Goal: Information Seeking & Learning: Learn about a topic

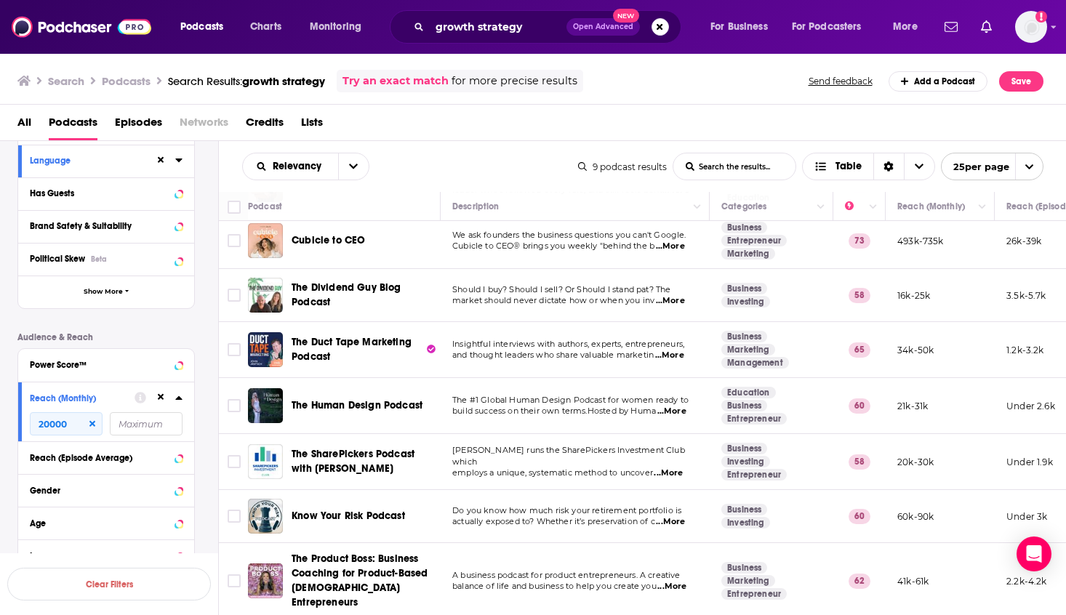
scroll to position [124, 0]
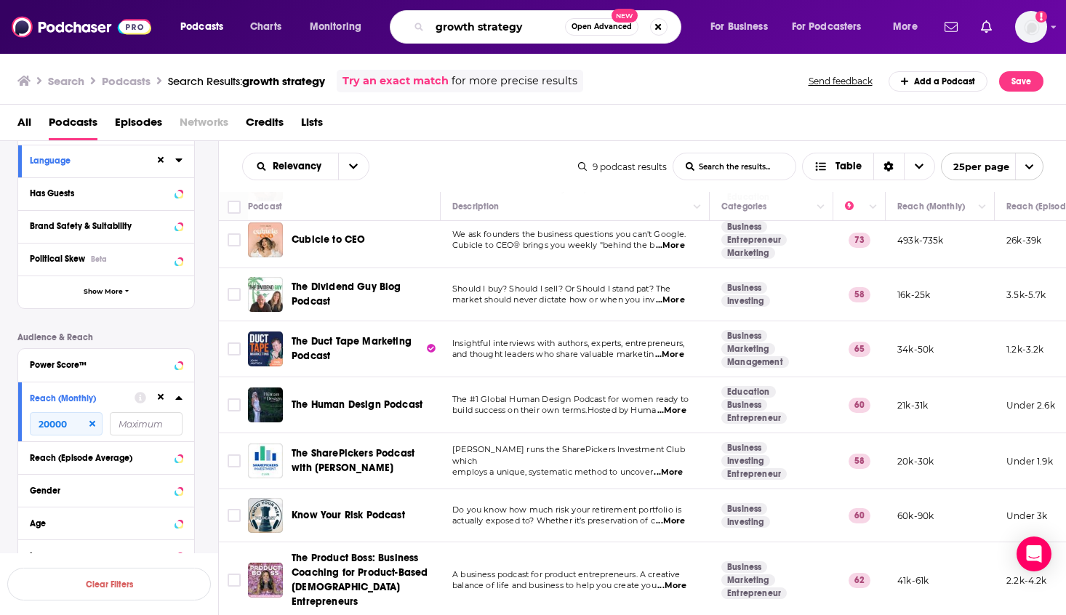
drag, startPoint x: 545, startPoint y: 26, endPoint x: 386, endPoint y: 23, distance: 158.5
click at [386, 23] on div "Podcasts Charts Monitoring growth strategy Open Advanced New For Business For P…" at bounding box center [550, 26] width 761 height 33
paste input "entrepreneurship"
type input "entrepreneurship"
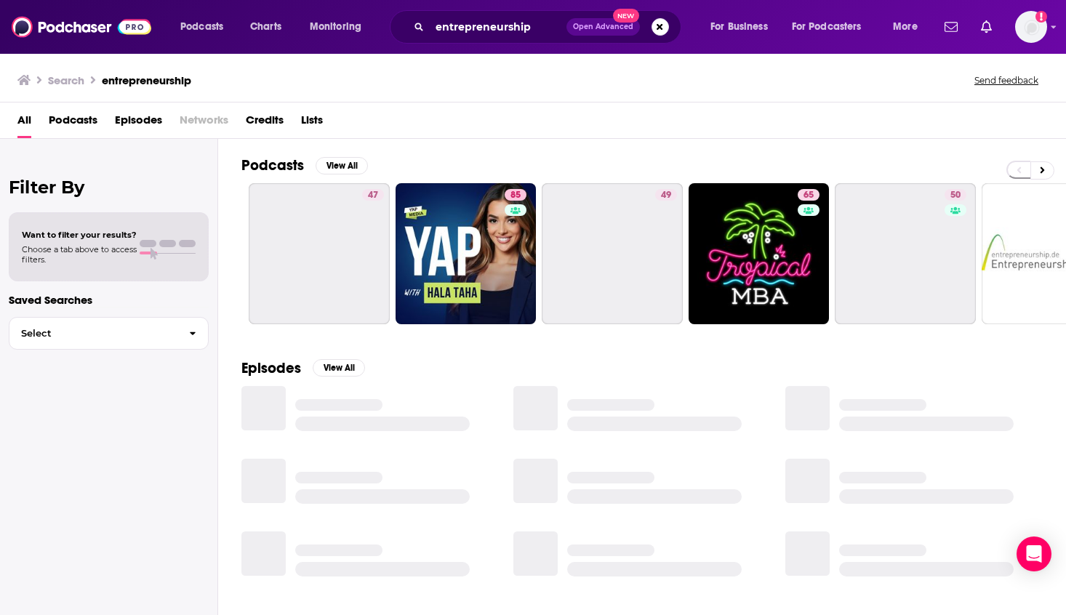
click at [77, 126] on span "Podcasts" at bounding box center [73, 123] width 49 height 30
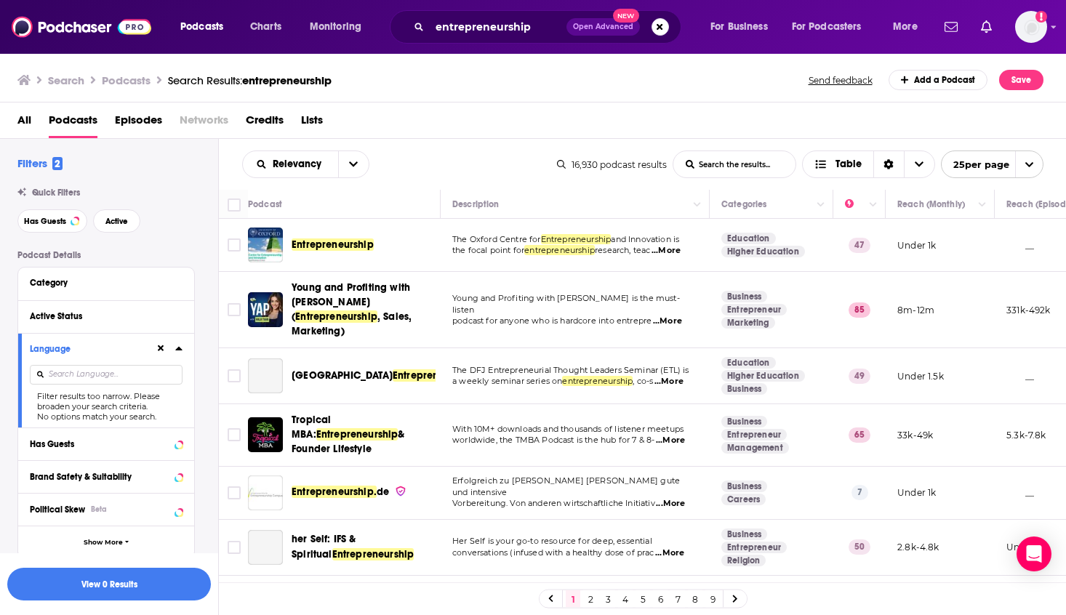
click at [116, 380] on input at bounding box center [106, 375] width 153 height 20
click at [180, 350] on icon at bounding box center [178, 349] width 7 height 4
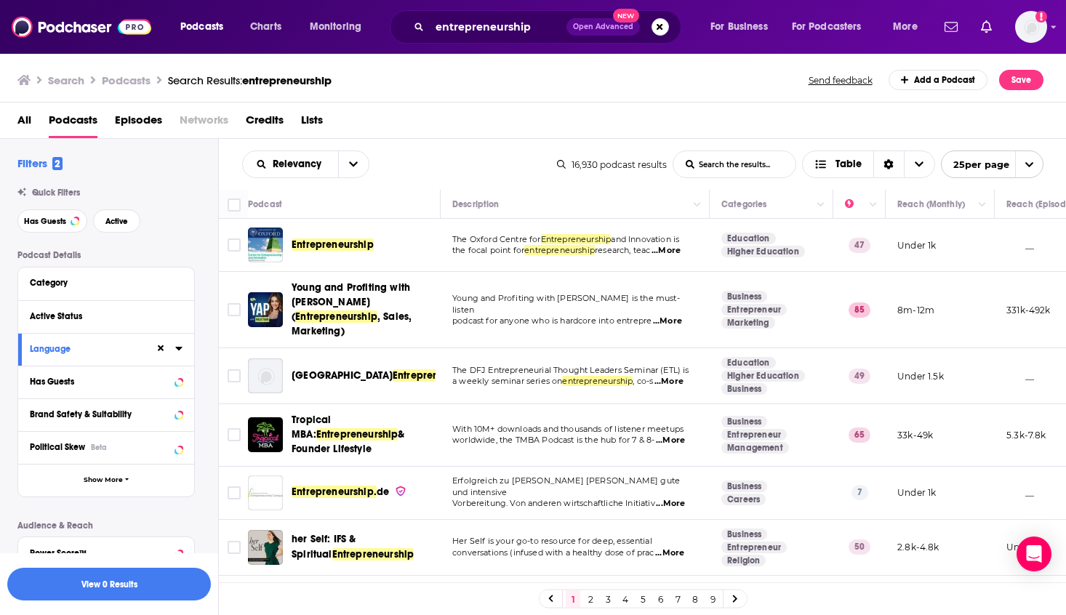
click at [180, 349] on icon at bounding box center [178, 349] width 7 height 4
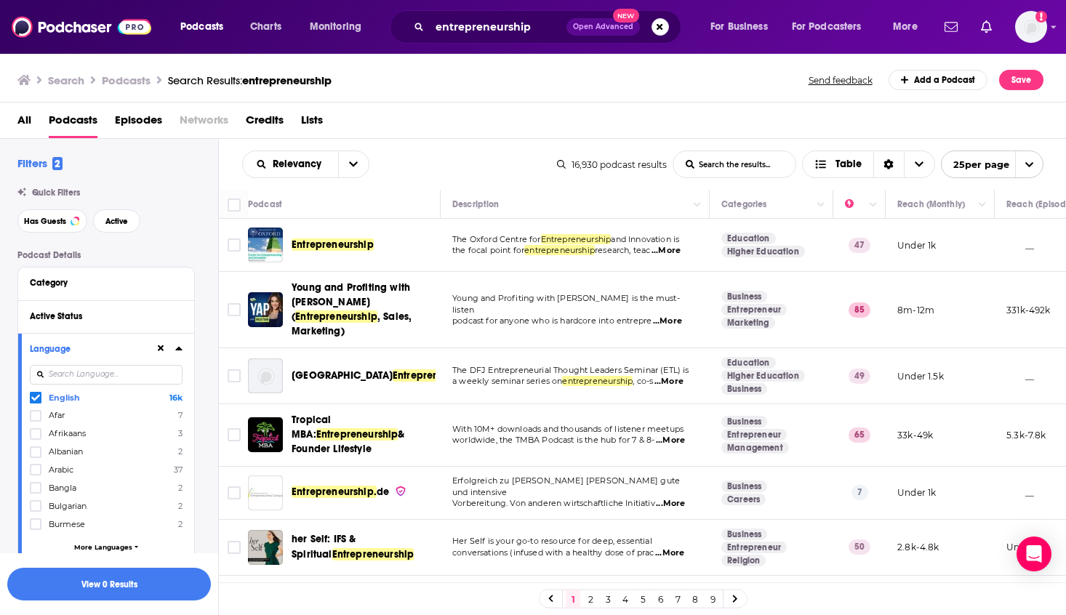
click at [181, 355] on div at bounding box center [169, 349] width 28 height 18
click at [181, 351] on icon at bounding box center [178, 348] width 7 height 12
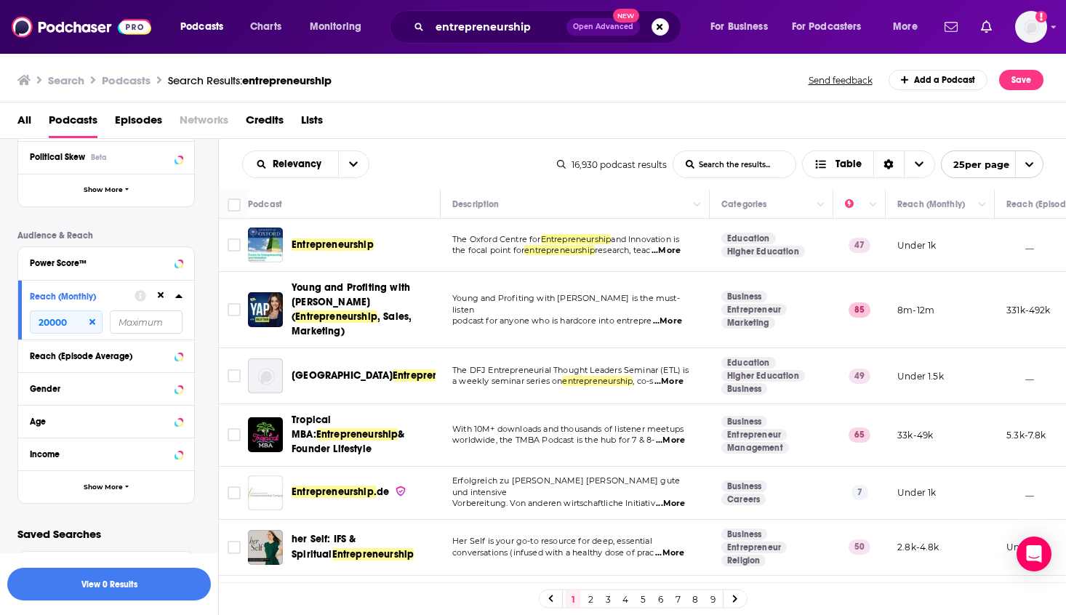
scroll to position [292, 0]
click at [71, 318] on input "20000" at bounding box center [66, 320] width 73 height 23
click at [123, 576] on button "View 0 Results" at bounding box center [109, 584] width 204 height 33
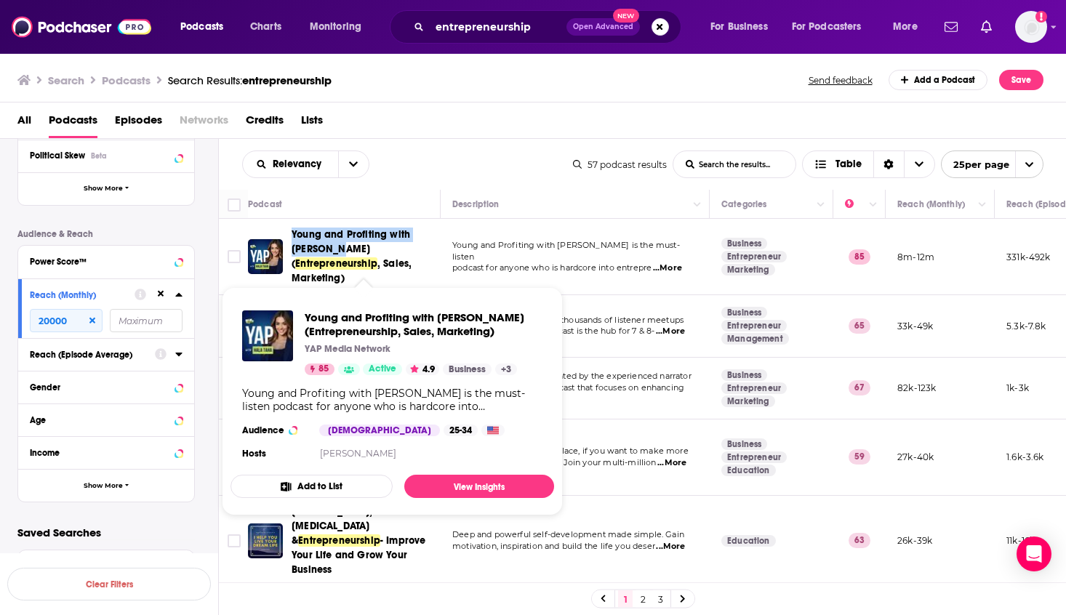
drag, startPoint x: 289, startPoint y: 233, endPoint x: 315, endPoint y: 247, distance: 29.9
click at [315, 247] on div "Young and Profiting with Hala Taha ( Entrepreneurship , Sales, Marketing)" at bounding box center [345, 257] width 195 height 58
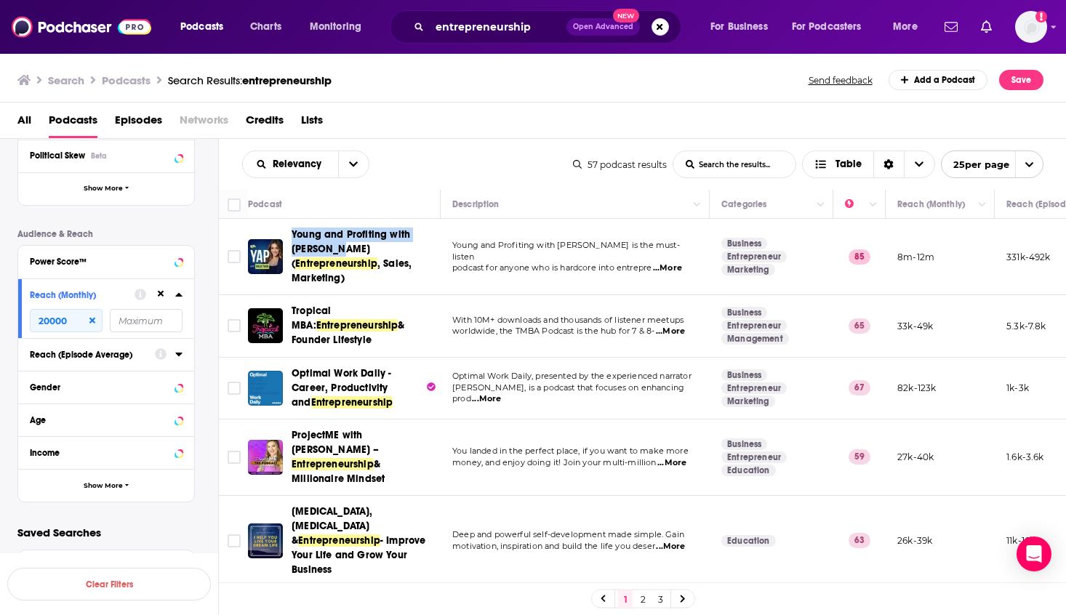
copy span "Young and Profiting with Hala Taha"
click at [539, 341] on td "With 10M+ downloads and thousands of listener meetups worldwide, the TMBA Podca…" at bounding box center [575, 326] width 269 height 62
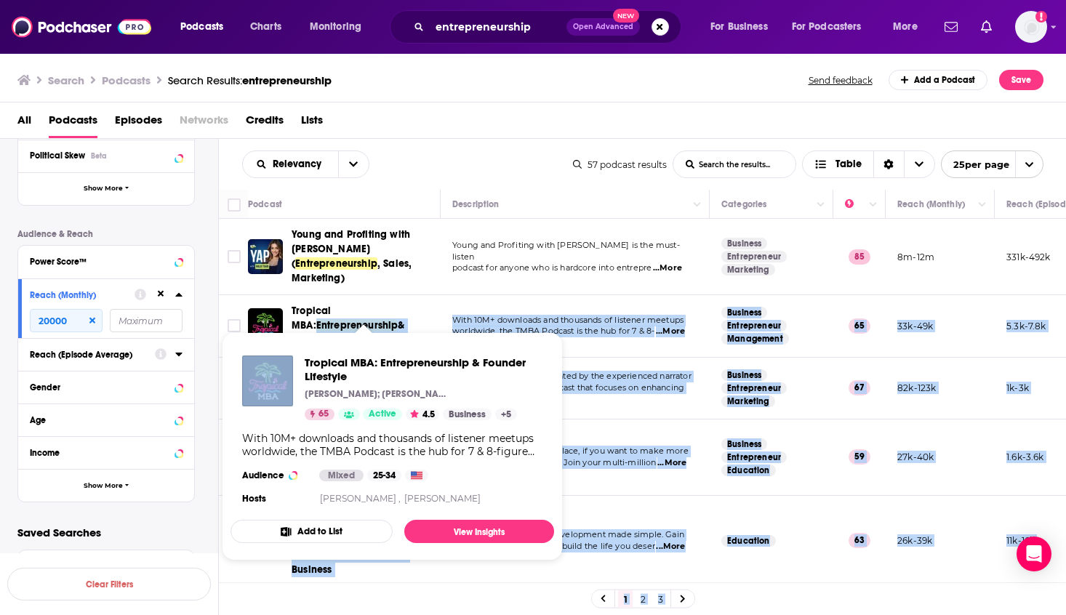
drag, startPoint x: 345, startPoint y: 325, endPoint x: 294, endPoint y: 316, distance: 52.5
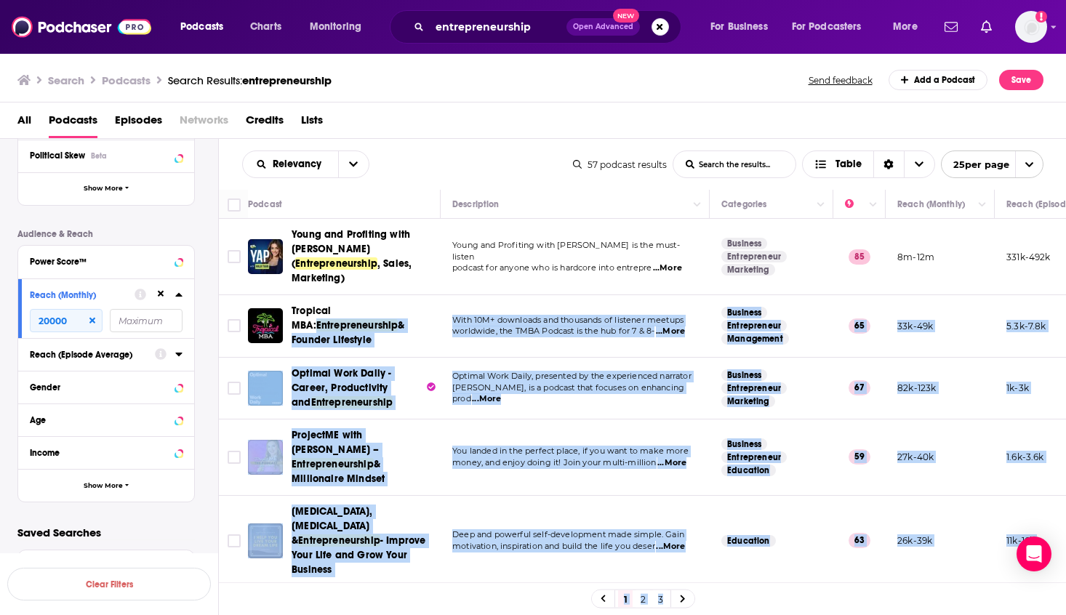
click at [427, 334] on td "Tropical MBA: Entrepreneurship & Founder Lifestyle" at bounding box center [344, 326] width 193 height 62
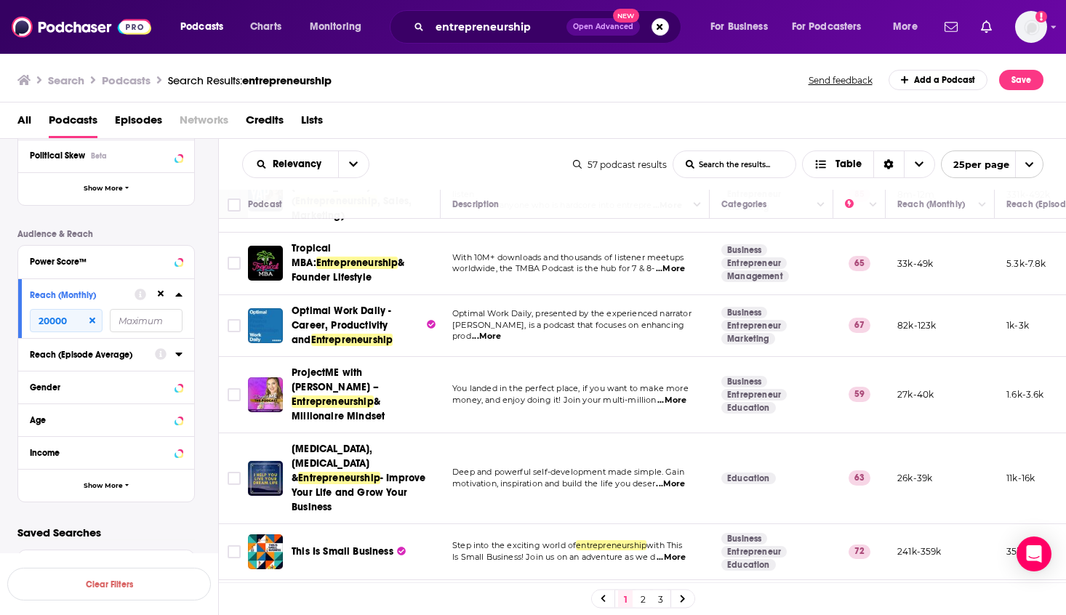
scroll to position [60, 0]
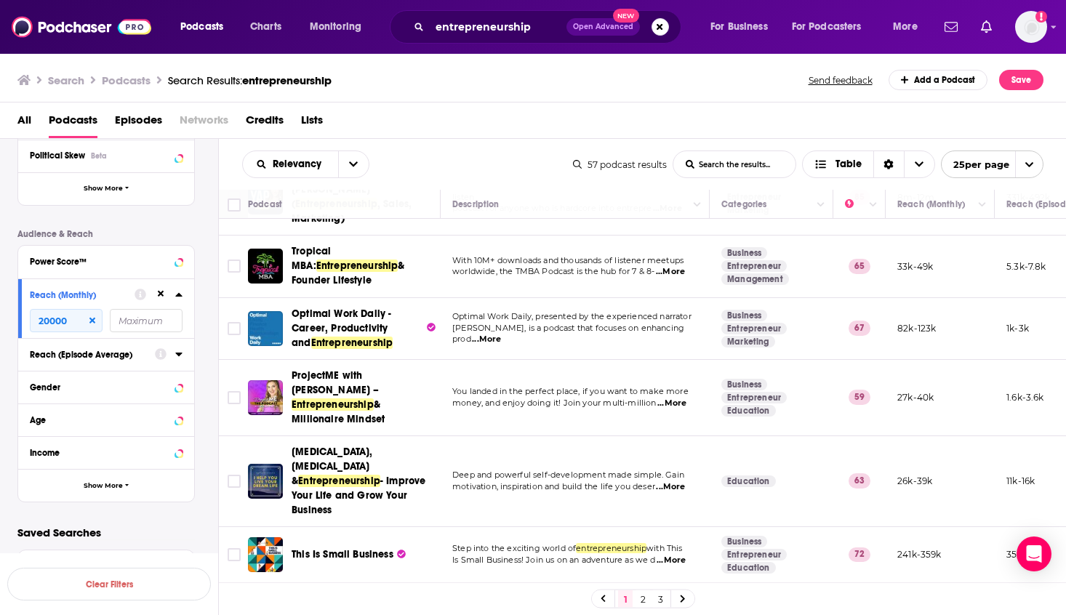
click at [209, 300] on div "Podcast Details Category Active Status Language Has Guests Brand Safety & Suita…" at bounding box center [117, 231] width 201 height 544
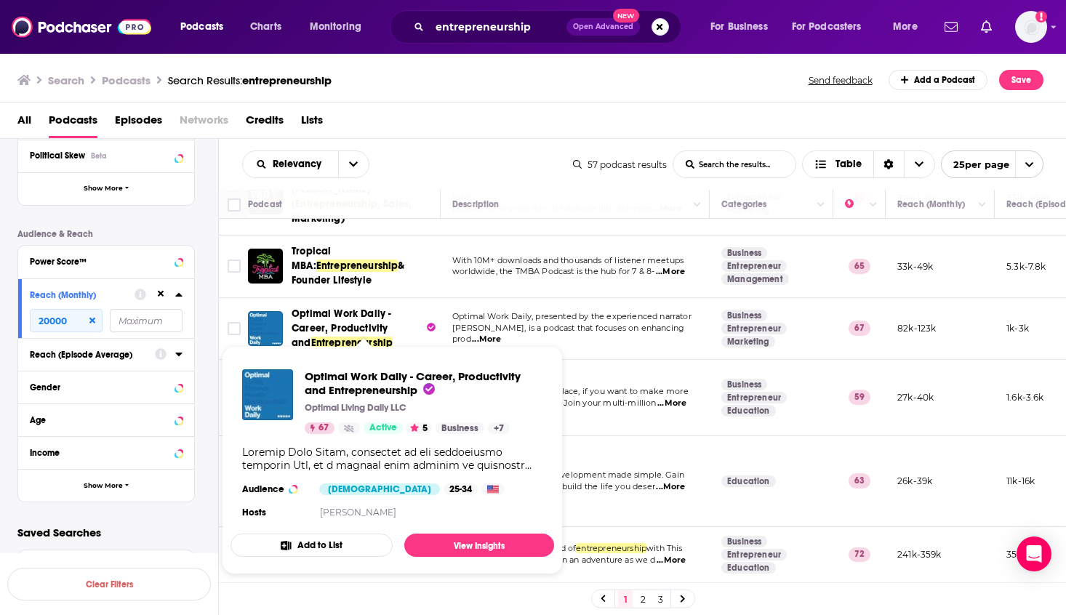
drag, startPoint x: 286, startPoint y: 294, endPoint x: 400, endPoint y: 310, distance: 114.6
click at [400, 310] on div "Optimal Work Daily - Career, Productivity and Entrepreneurship" at bounding box center [345, 329] width 195 height 44
drag, startPoint x: 289, startPoint y: 288, endPoint x: 382, endPoint y: 329, distance: 101.6
click at [382, 329] on td "Optimal Work Daily - Career, Productivity and Entrepreneurship" at bounding box center [344, 329] width 193 height 62
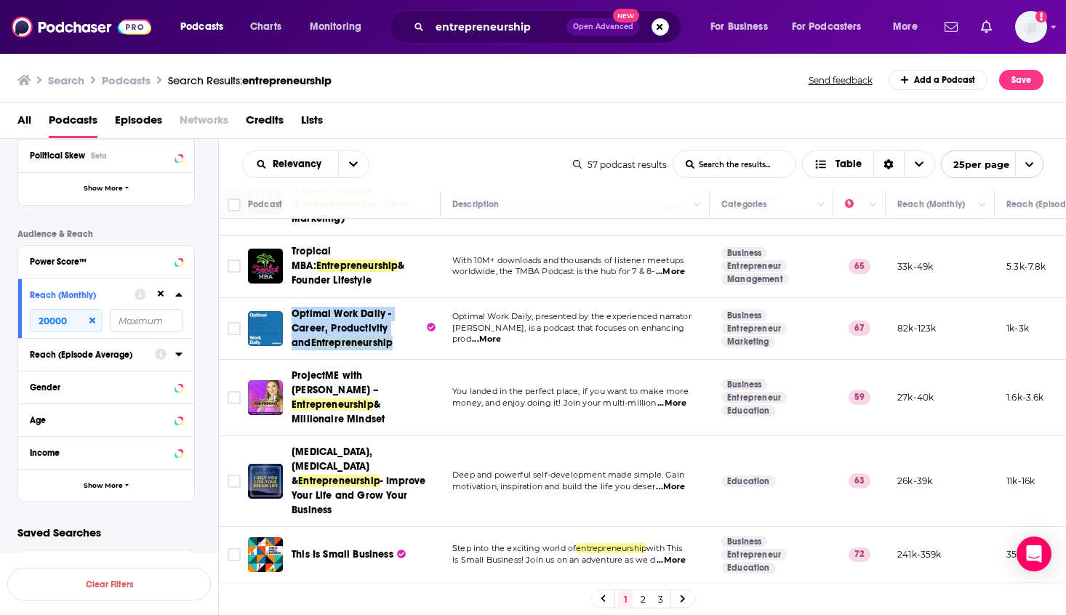
copy span "Optimal Work Daily - Career, Productivity and Entrepreneurship"
click at [460, 360] on td "You landed in the perfect place, if you want to make more money, and enjoy doin…" at bounding box center [575, 398] width 269 height 76
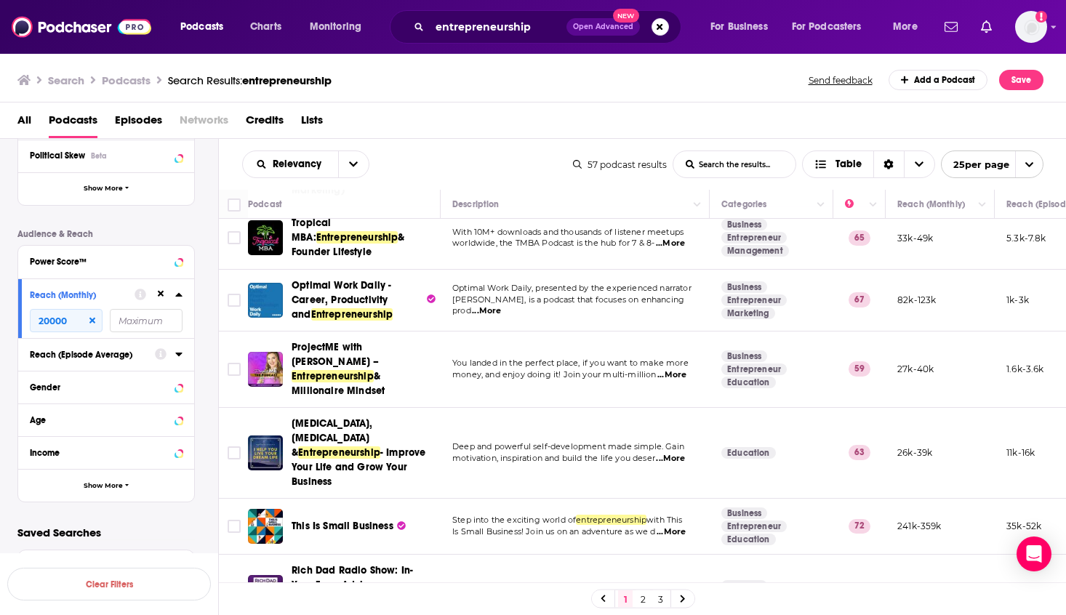
scroll to position [114, 0]
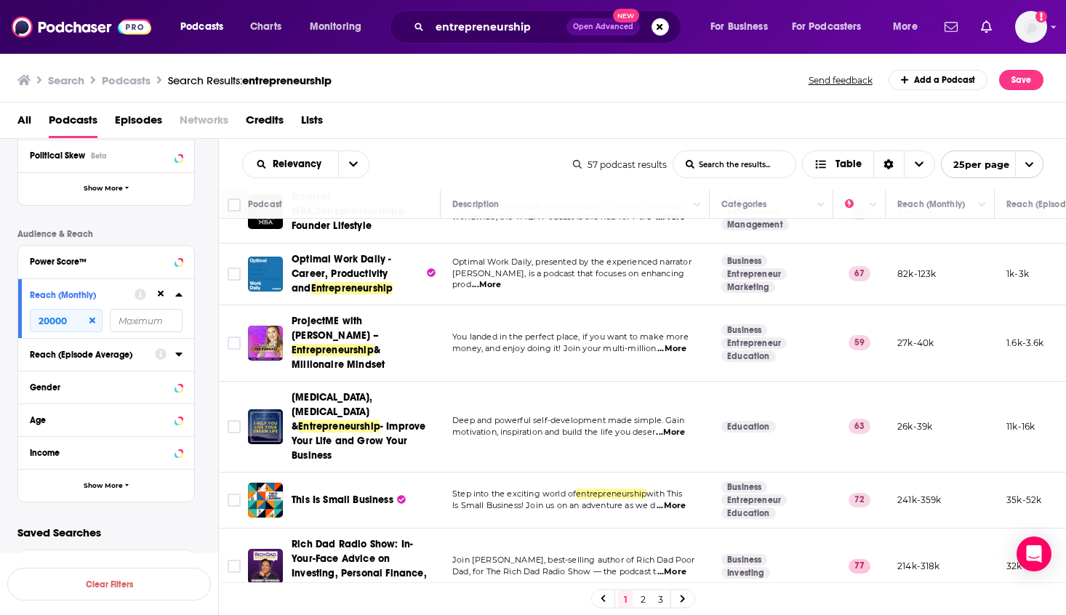
click at [596, 382] on td "Deep and powerful self-development made simple. Gain motivation, inspiration an…" at bounding box center [575, 427] width 269 height 91
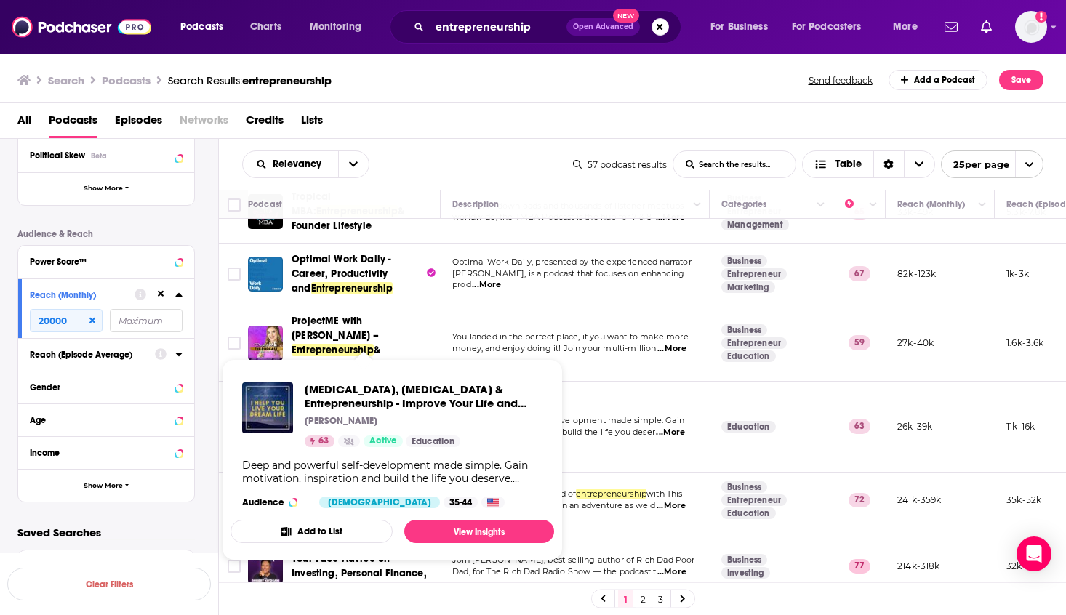
click at [628, 382] on td "Deep and powerful self-development made simple. Gain motivation, inspiration an…" at bounding box center [575, 427] width 269 height 91
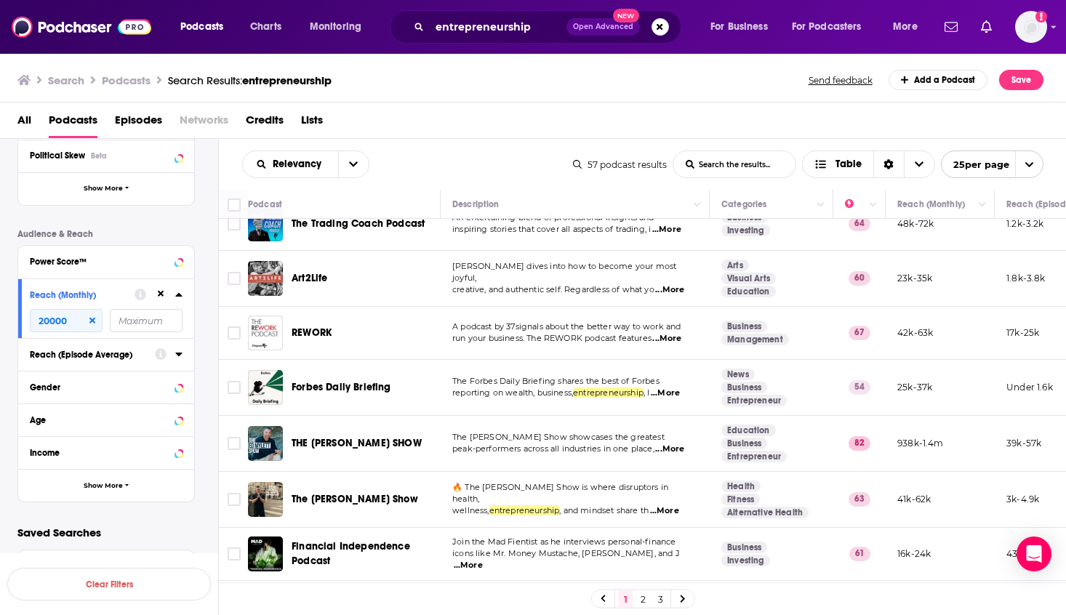
scroll to position [558, 0]
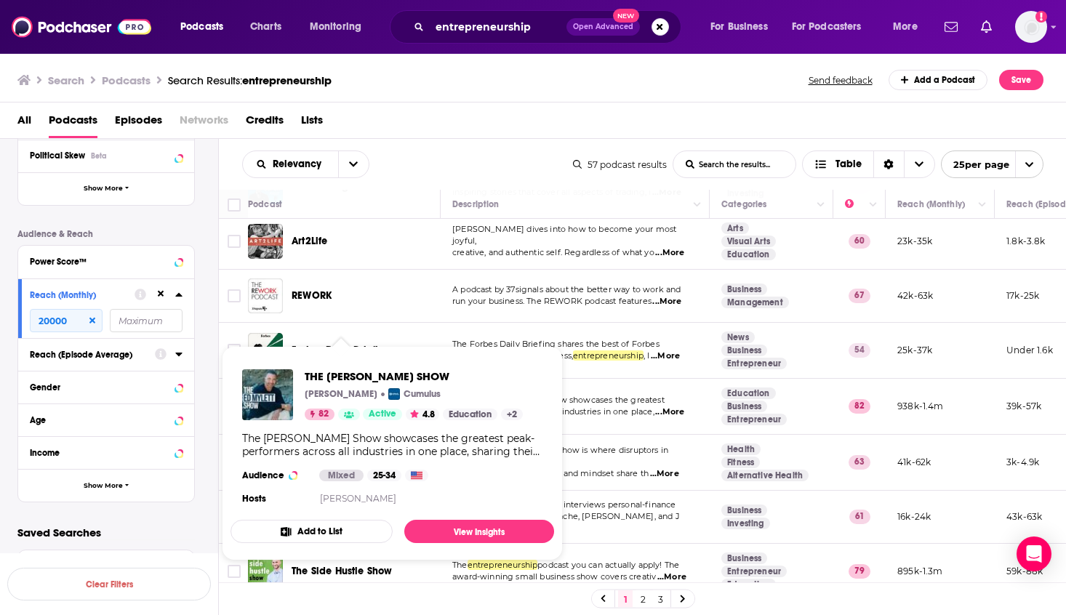
click at [211, 386] on div "Podcast Details Category Active Status Language Has Guests Brand Safety & Suita…" at bounding box center [117, 231] width 201 height 544
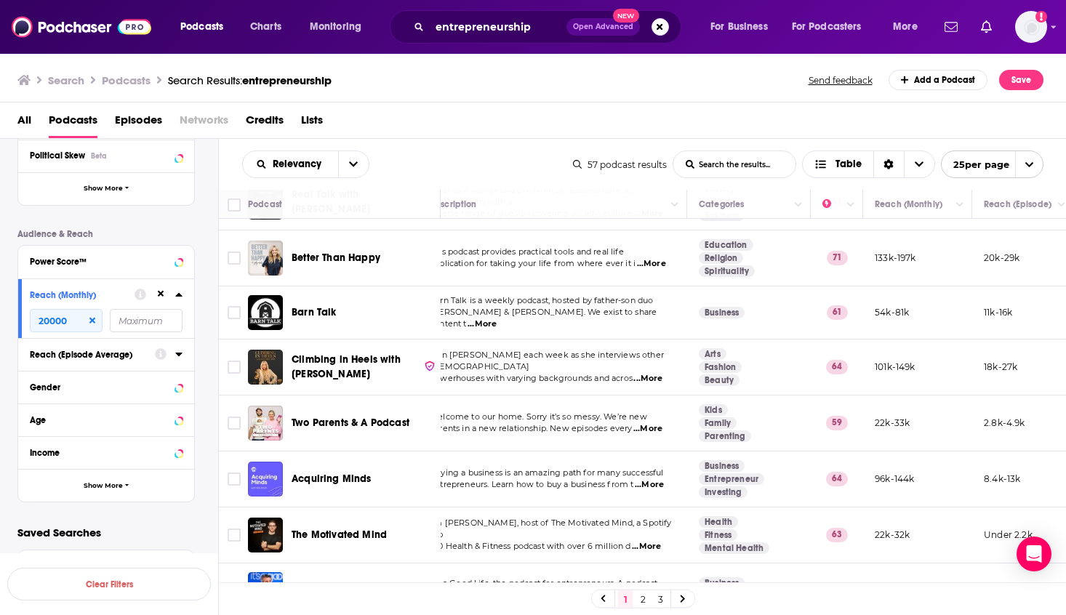
scroll to position [1093, 0]
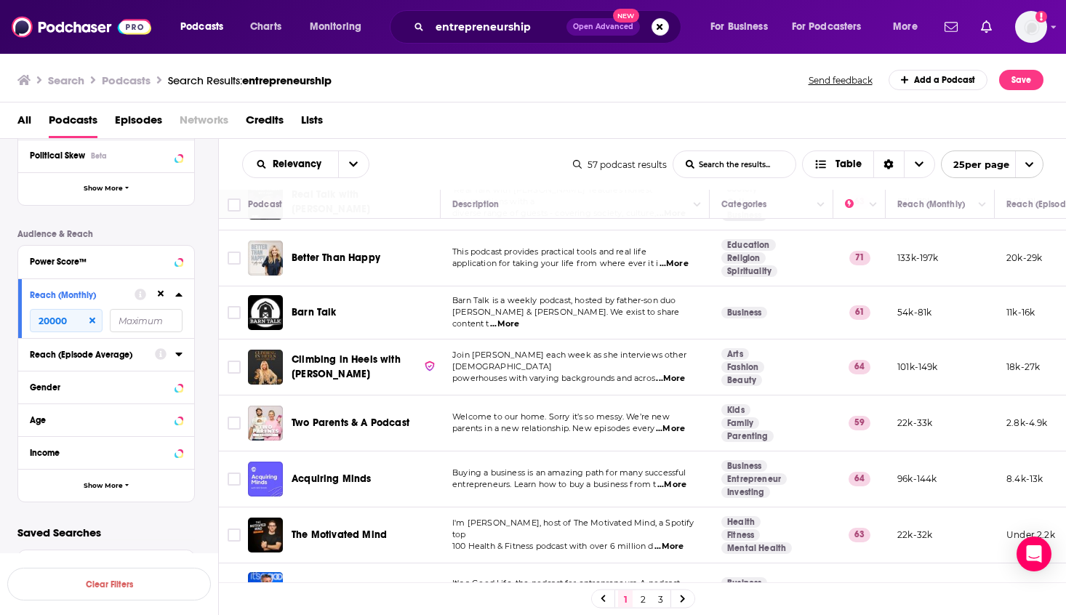
drag, startPoint x: 448, startPoint y: 582, endPoint x: 308, endPoint y: 576, distance: 139.7
click at [308, 576] on div "Podcast Description Categories Reach (Monthly) Reach (Episode) Top Country Youn…" at bounding box center [643, 403] width 848 height 426
click at [644, 598] on link "2" at bounding box center [643, 598] width 15 height 17
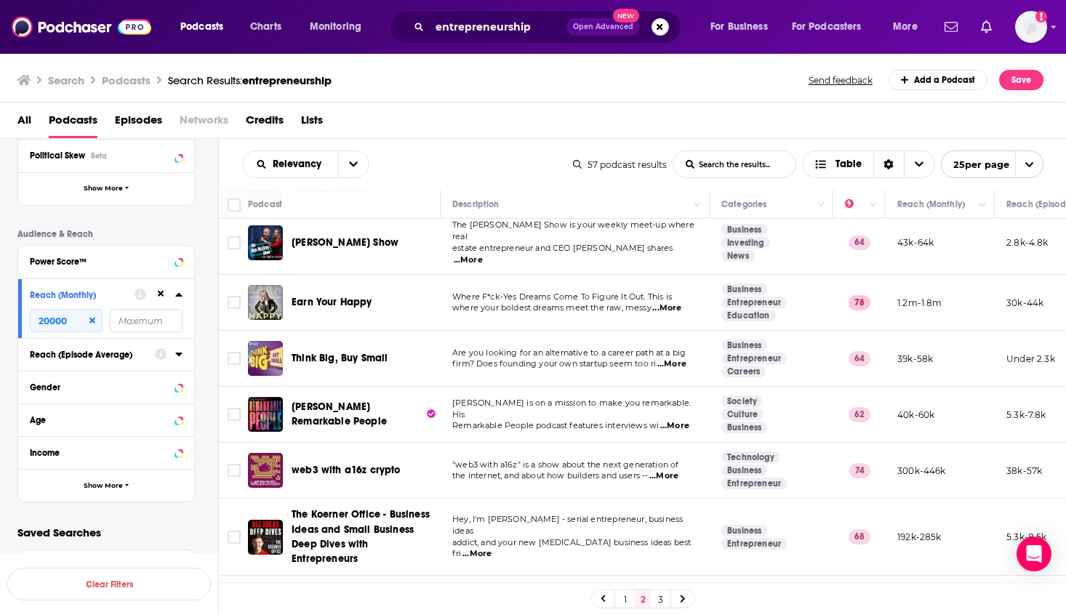
scroll to position [1061, 0]
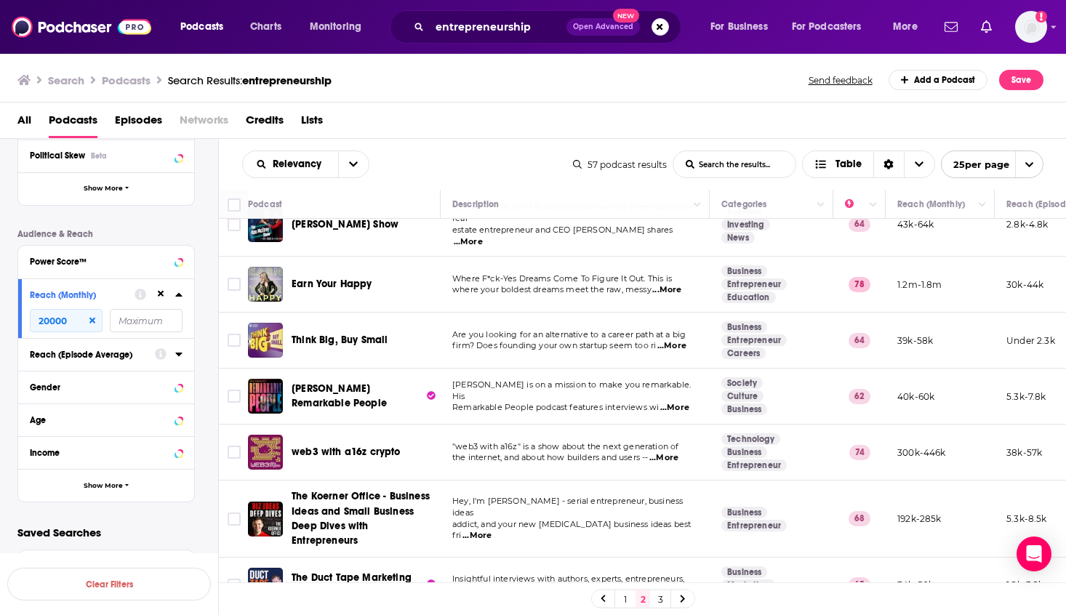
click at [665, 597] on link "3" at bounding box center [660, 598] width 15 height 17
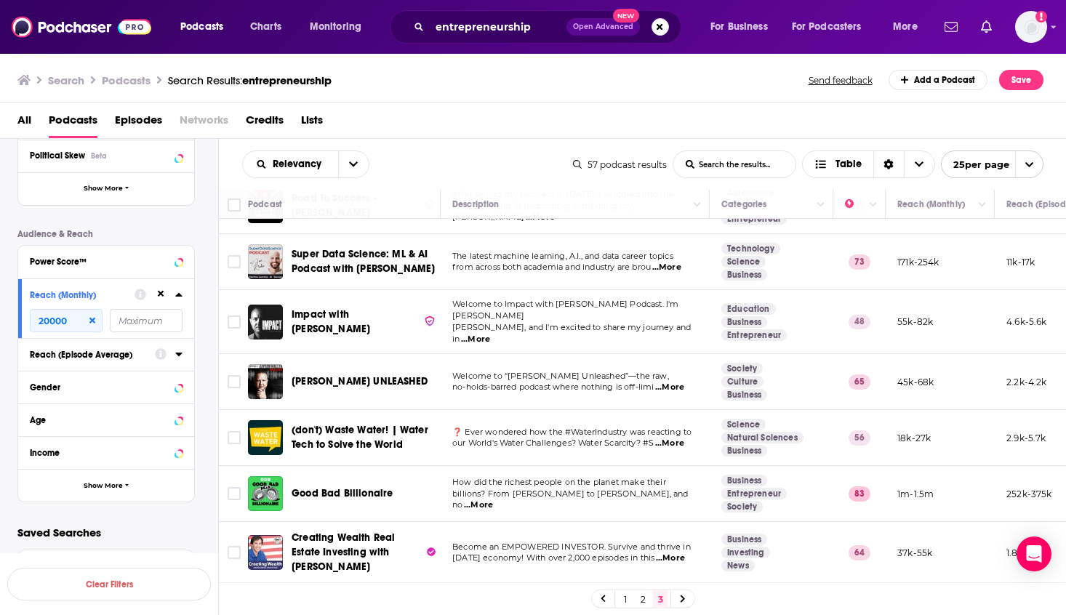
scroll to position [44, 0]
drag, startPoint x: 70, startPoint y: 326, endPoint x: -13, endPoint y: 322, distance: 83.0
click at [0, 322] on html "Podcasts Charts Monitoring entrepreneurship Open Advanced New For Business For …" at bounding box center [533, 307] width 1066 height 615
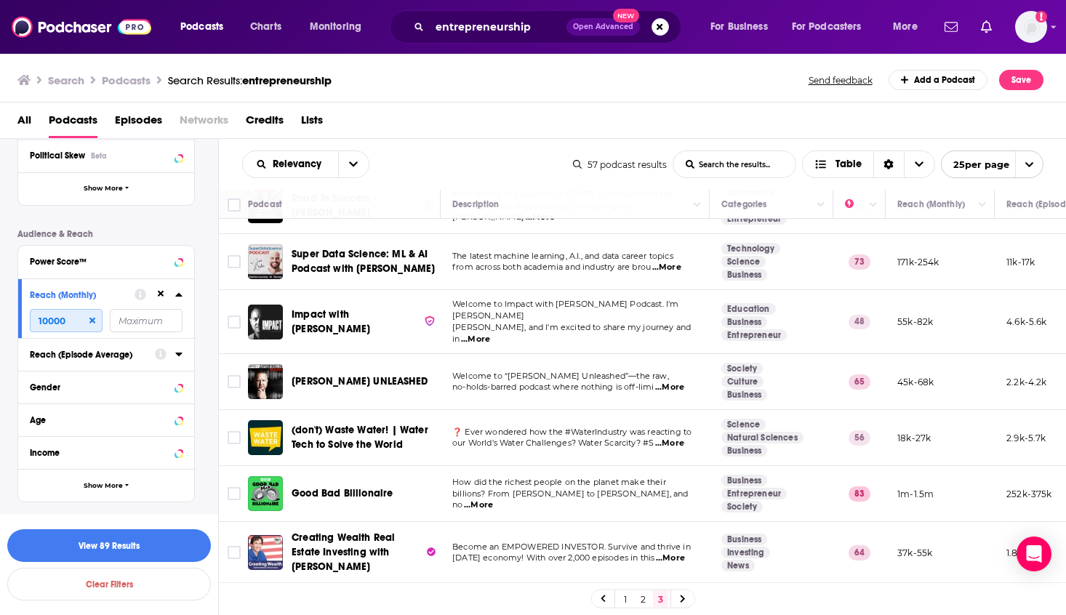
type input "10000"
click at [151, 326] on input "number" at bounding box center [146, 320] width 73 height 23
drag, startPoint x: 164, startPoint y: 321, endPoint x: 66, endPoint y: 316, distance: 98.3
click at [66, 316] on div "10000 50000" at bounding box center [106, 320] width 153 height 23
click at [177, 321] on input "70000" at bounding box center [146, 320] width 73 height 23
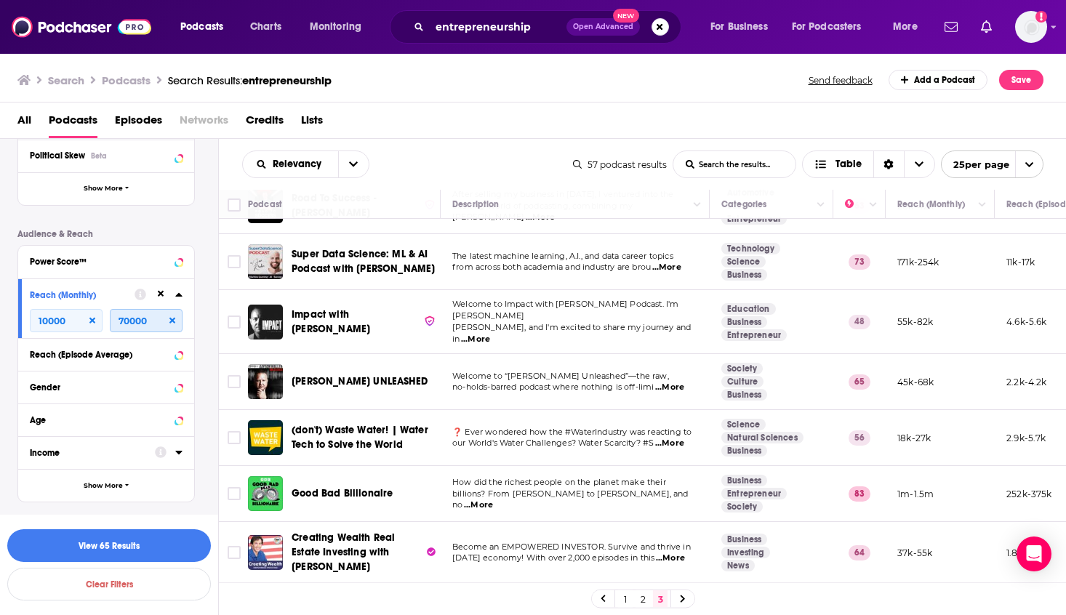
type input "70000"
click at [172, 321] on icon at bounding box center [172, 321] width 6 height 6
click at [195, 321] on div "Podcast Details Category Active Status Language Has Guests Brand Safety & Suita…" at bounding box center [117, 231] width 201 height 544
click at [185, 542] on button "View 89 Results" at bounding box center [109, 545] width 204 height 33
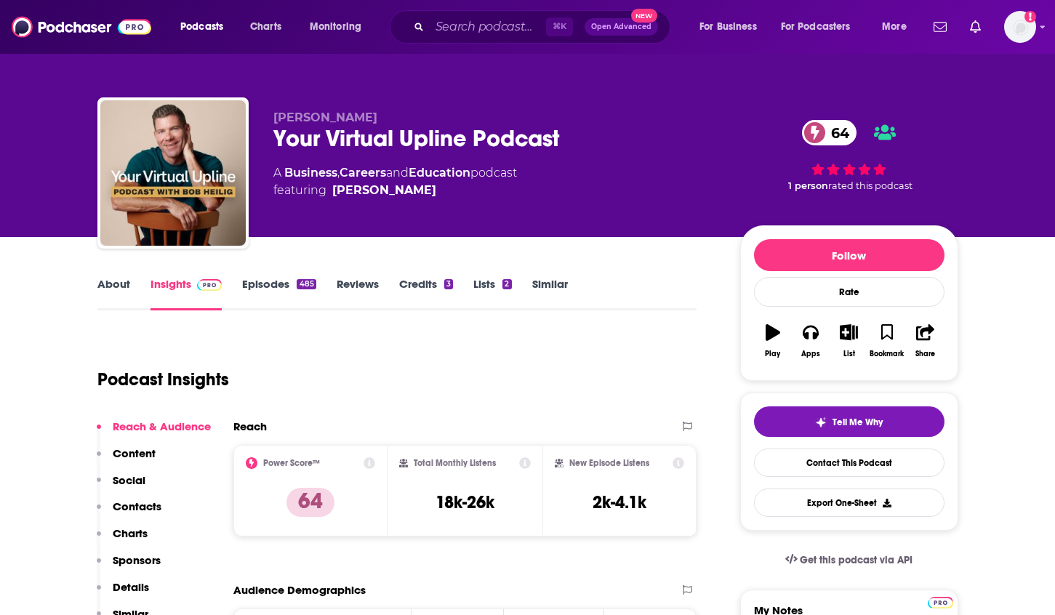
click at [112, 292] on link "About" at bounding box center [113, 293] width 33 height 33
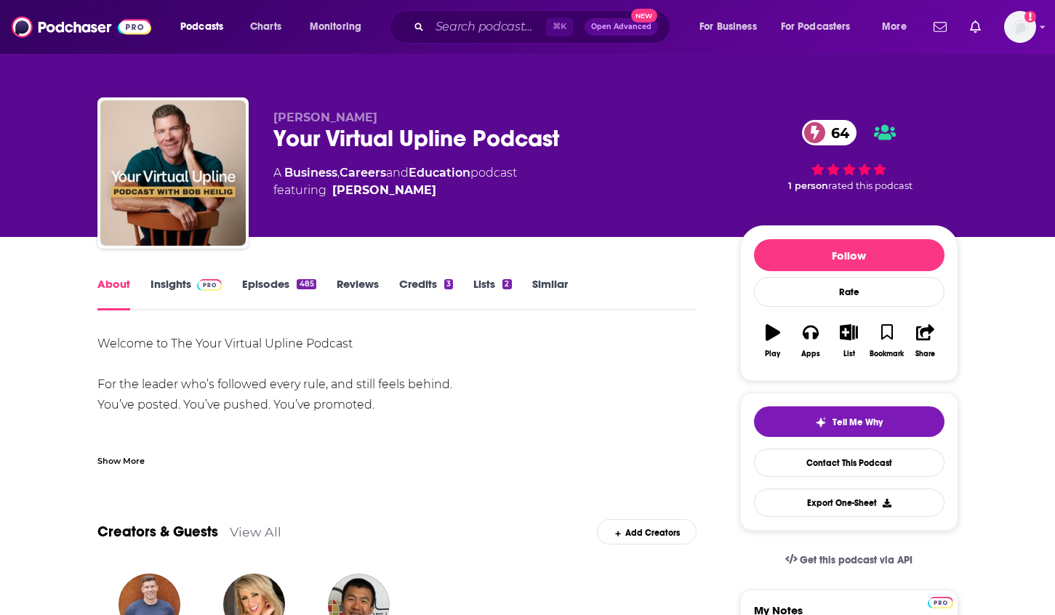
click at [132, 452] on div "Show More" at bounding box center [397, 455] width 600 height 25
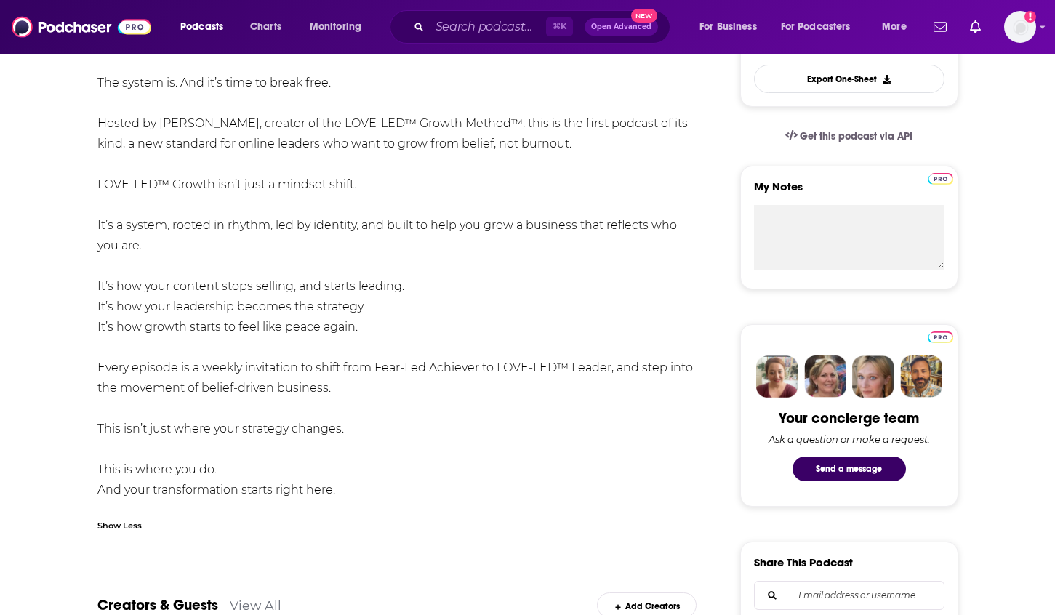
scroll to position [425, 0]
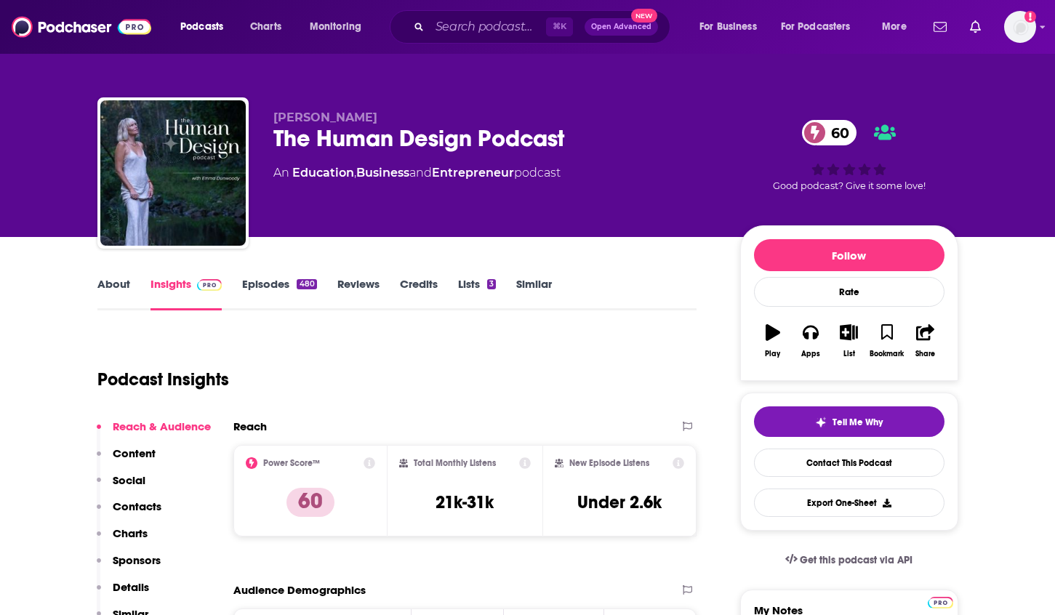
click at [115, 291] on link "About" at bounding box center [113, 293] width 33 height 33
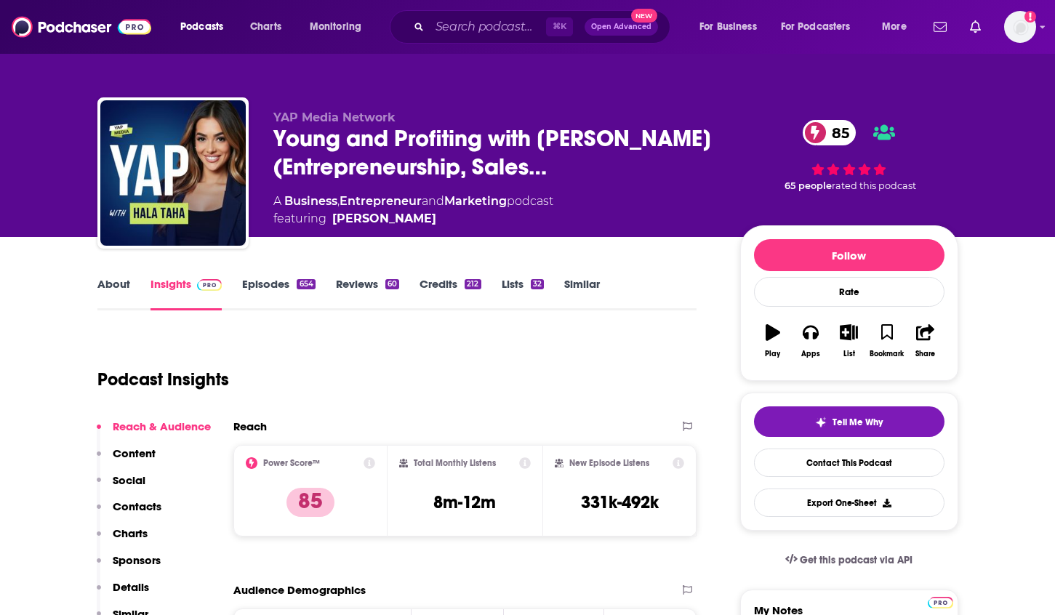
click at [108, 293] on link "About" at bounding box center [113, 293] width 33 height 33
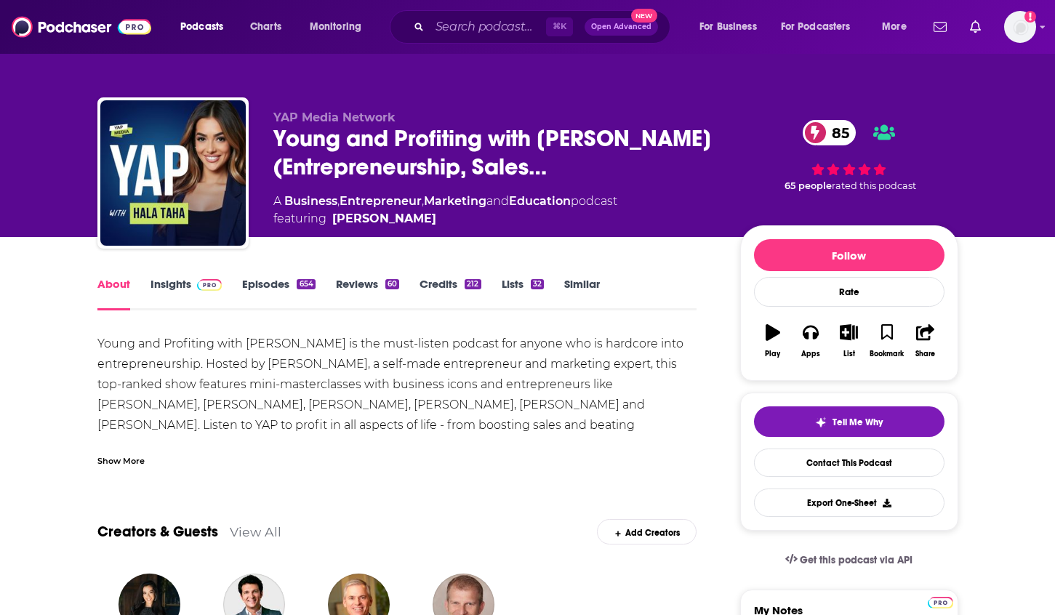
click at [127, 455] on div "Show More" at bounding box center [120, 460] width 47 height 14
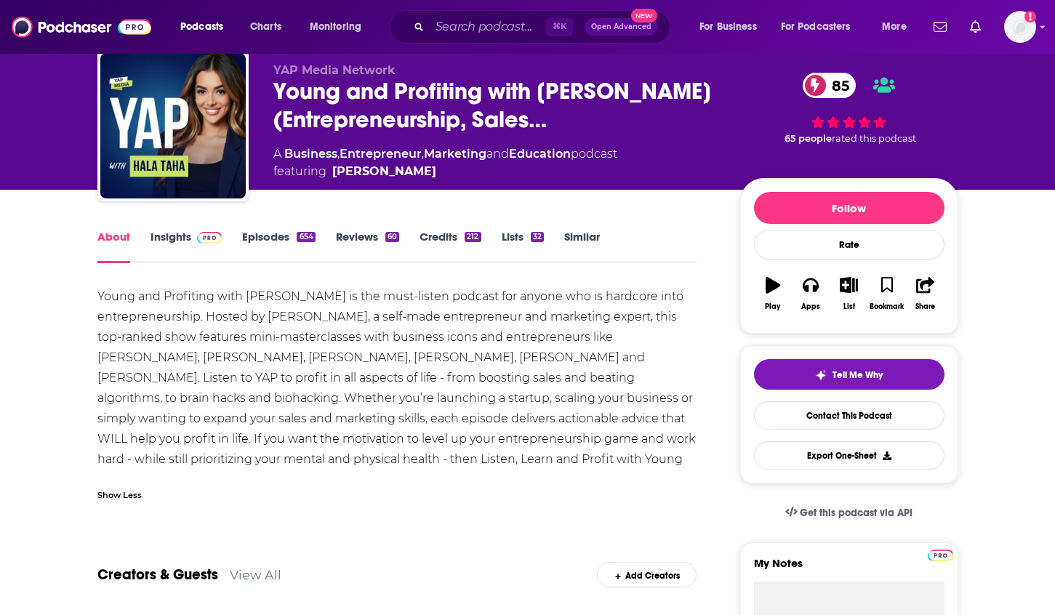
scroll to position [30, 0]
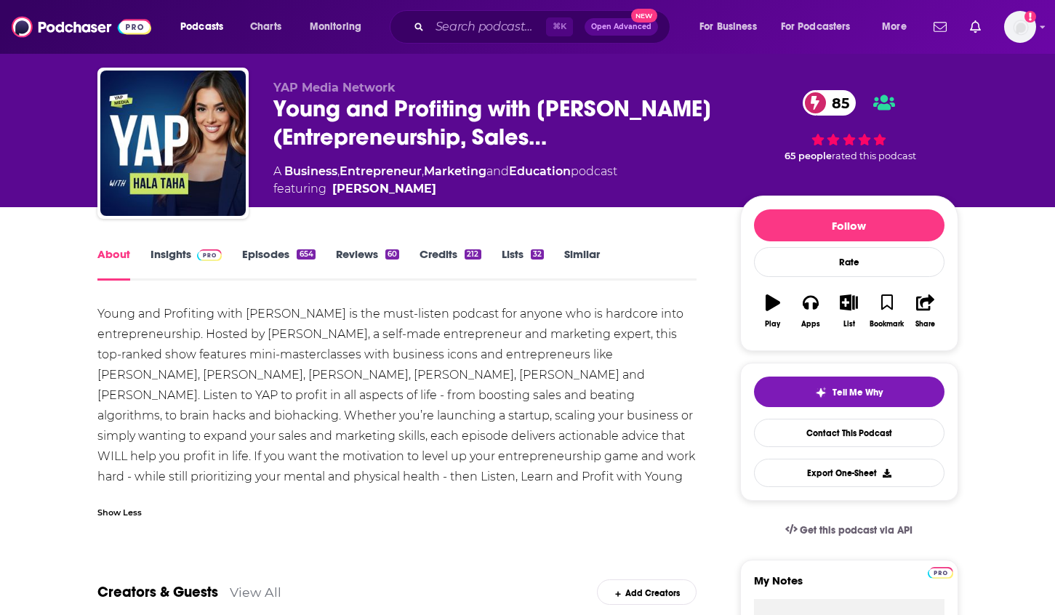
click at [159, 252] on link "Insights" at bounding box center [187, 263] width 72 height 33
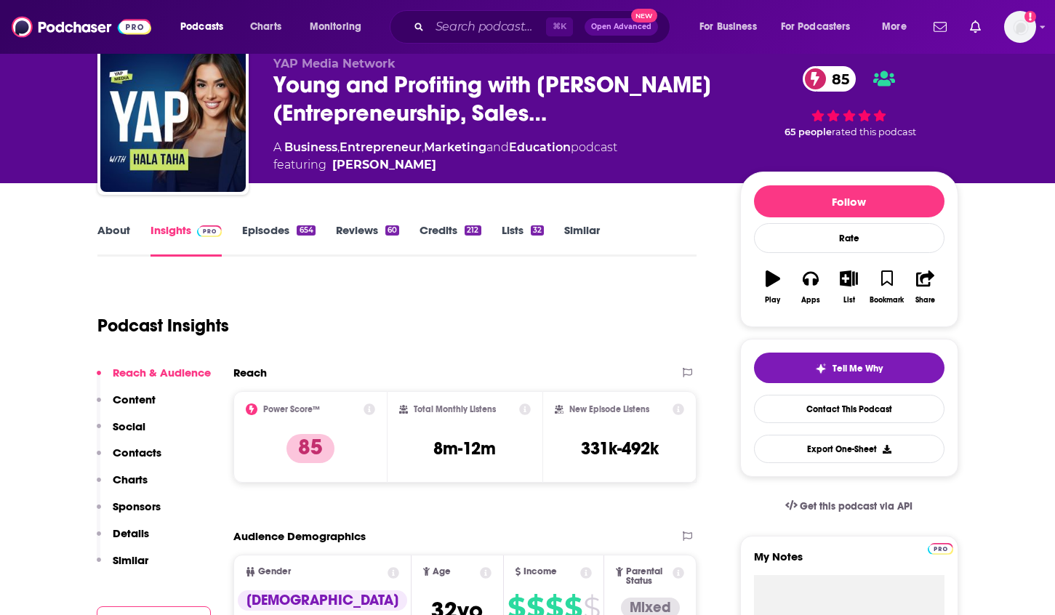
scroll to position [39, 0]
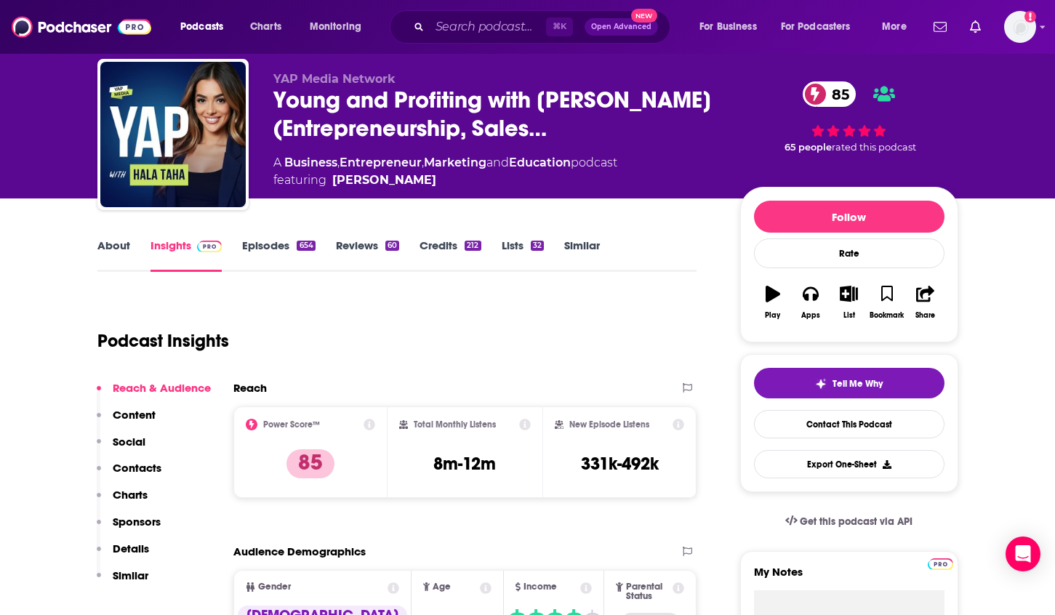
click at [140, 470] on p "Contacts" at bounding box center [137, 468] width 49 height 14
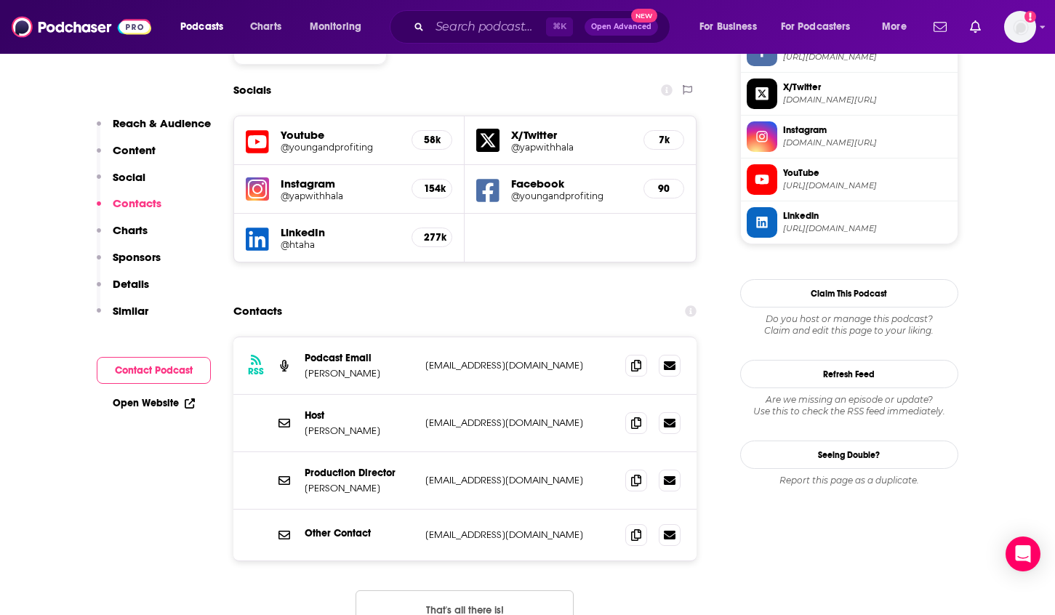
scroll to position [1295, 0]
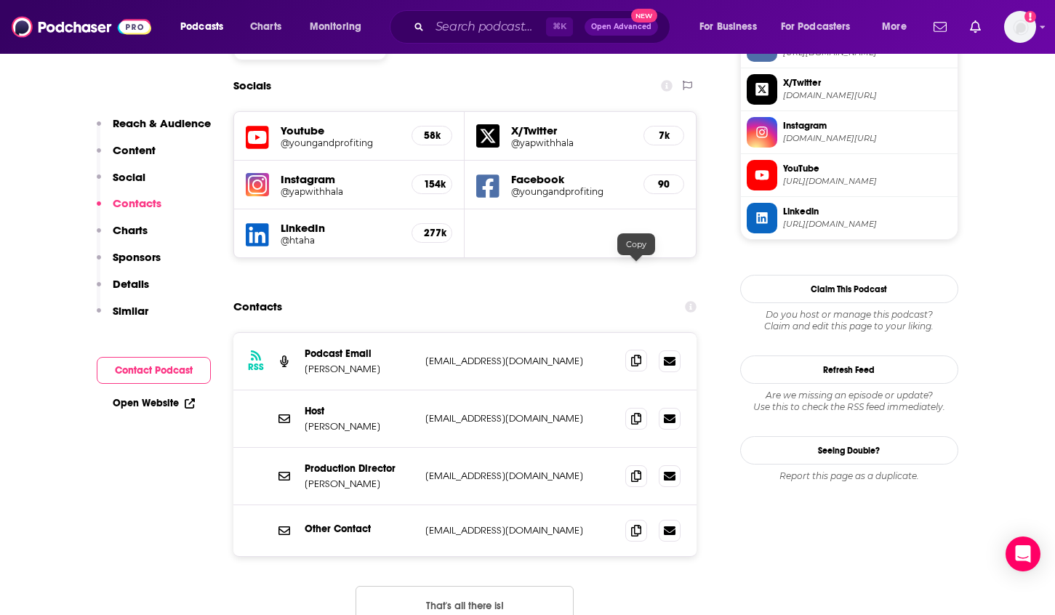
click at [637, 350] on span at bounding box center [636, 361] width 22 height 22
click at [635, 412] on icon at bounding box center [636, 418] width 10 height 12
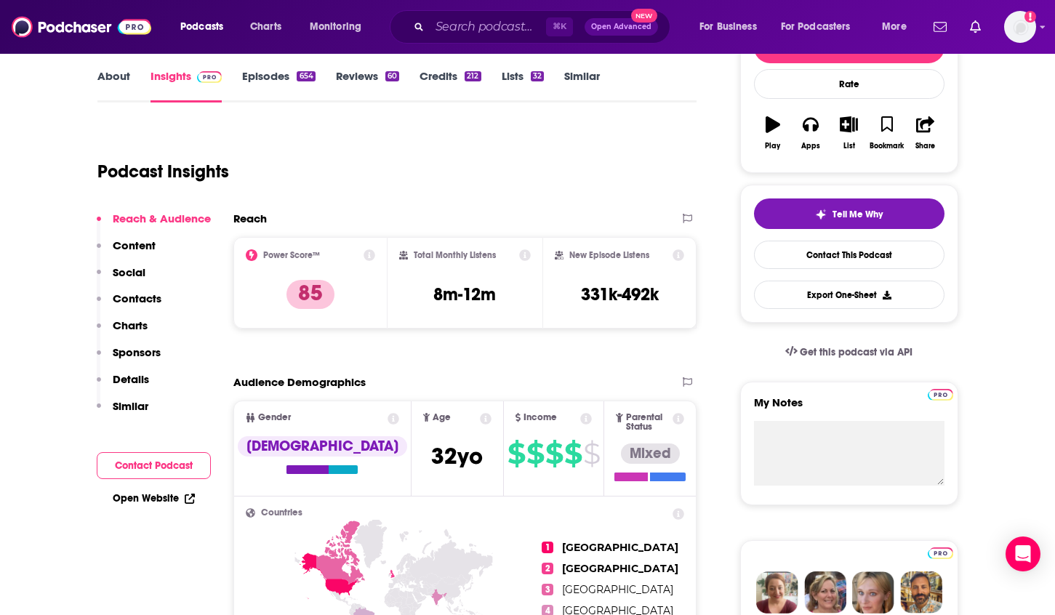
scroll to position [0, 0]
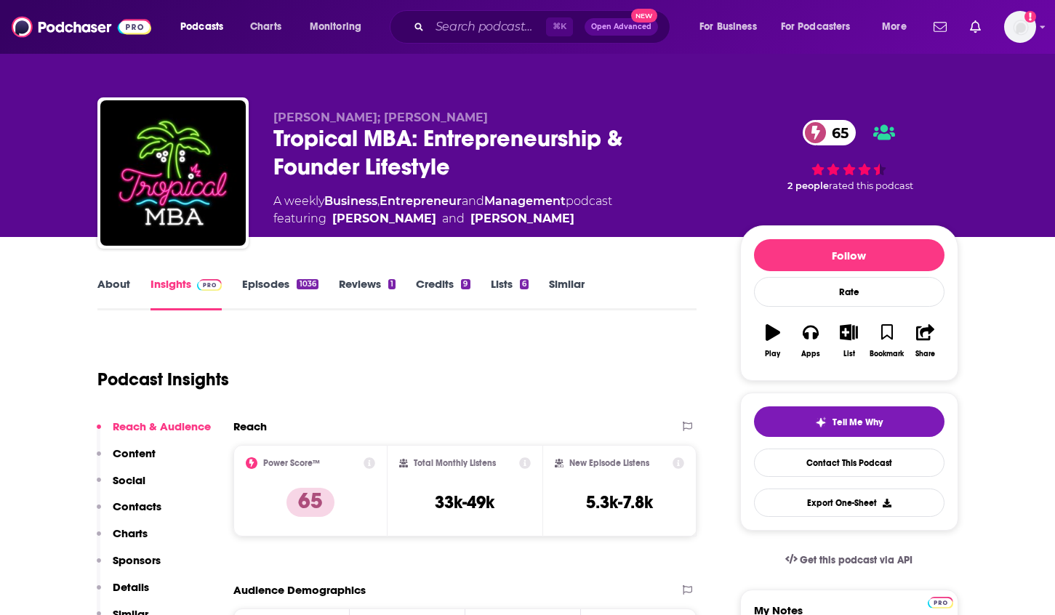
click at [115, 285] on link "About" at bounding box center [113, 293] width 33 height 33
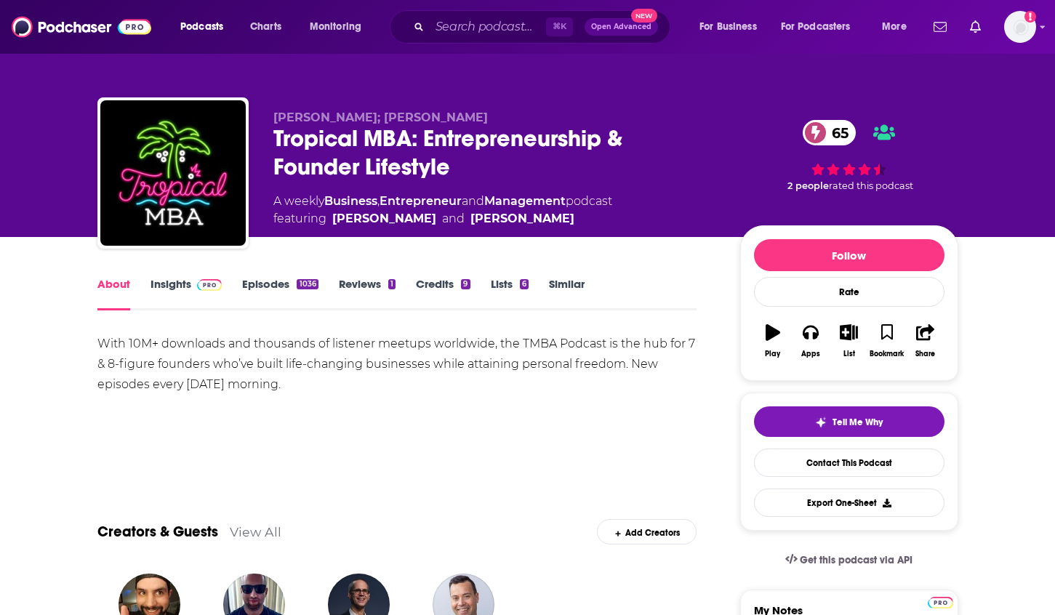
click at [177, 284] on link "Insights" at bounding box center [187, 293] width 72 height 33
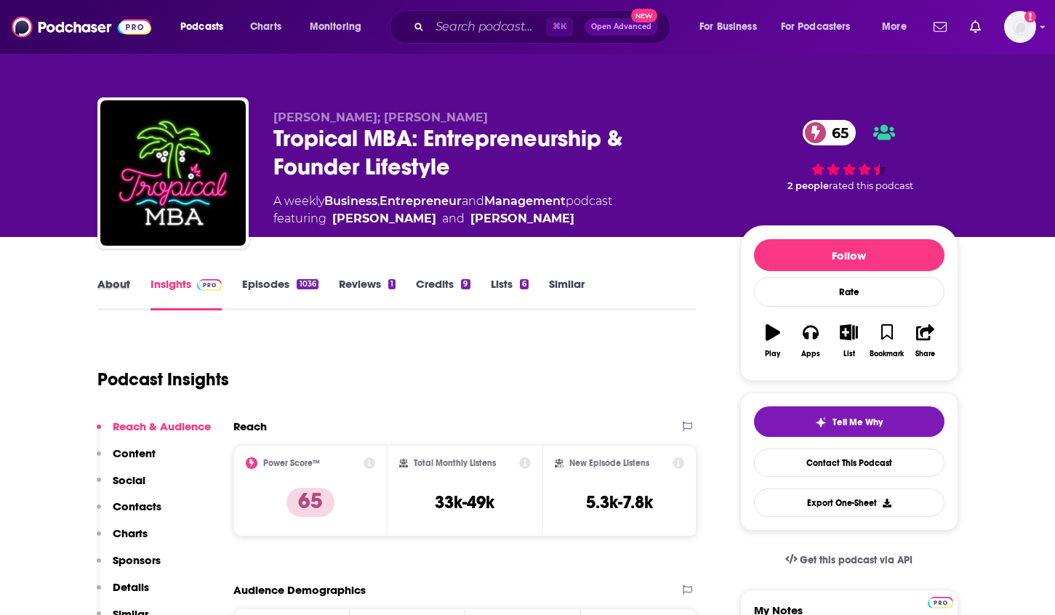
click at [132, 281] on div "About" at bounding box center [123, 293] width 53 height 33
click at [126, 285] on link "About" at bounding box center [113, 293] width 33 height 33
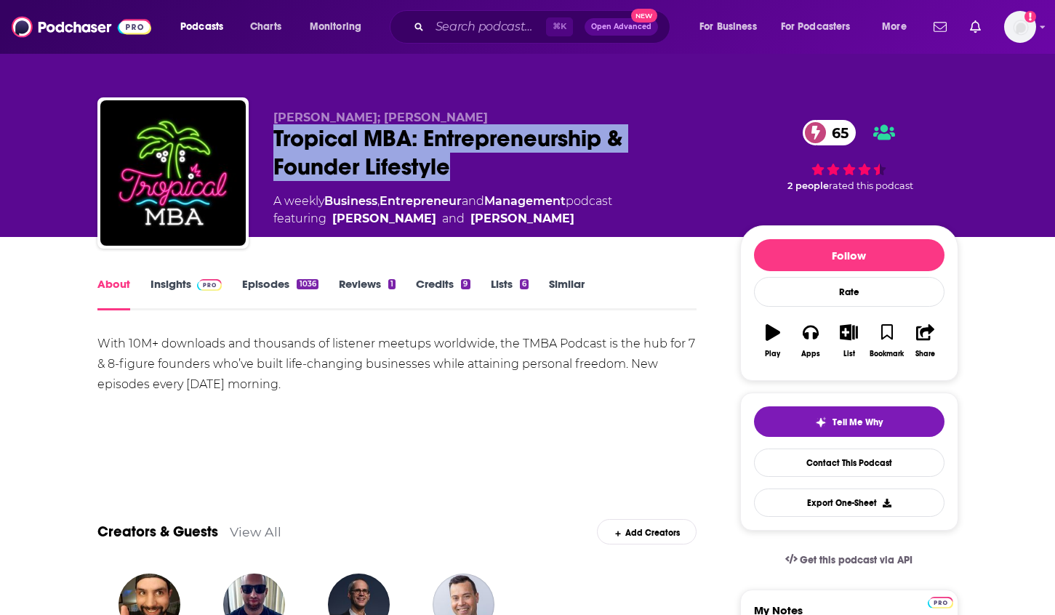
drag, startPoint x: 479, startPoint y: 177, endPoint x: 259, endPoint y: 140, distance: 223.4
click at [259, 140] on div "Dan Andrews; Ian Schoen Tropical MBA: Entrepreneurship & Founder Lifestyle 65 A…" at bounding box center [527, 175] width 861 height 157
copy h1 "Tropical MBA: Entrepreneurship & Founder Lifestyle"
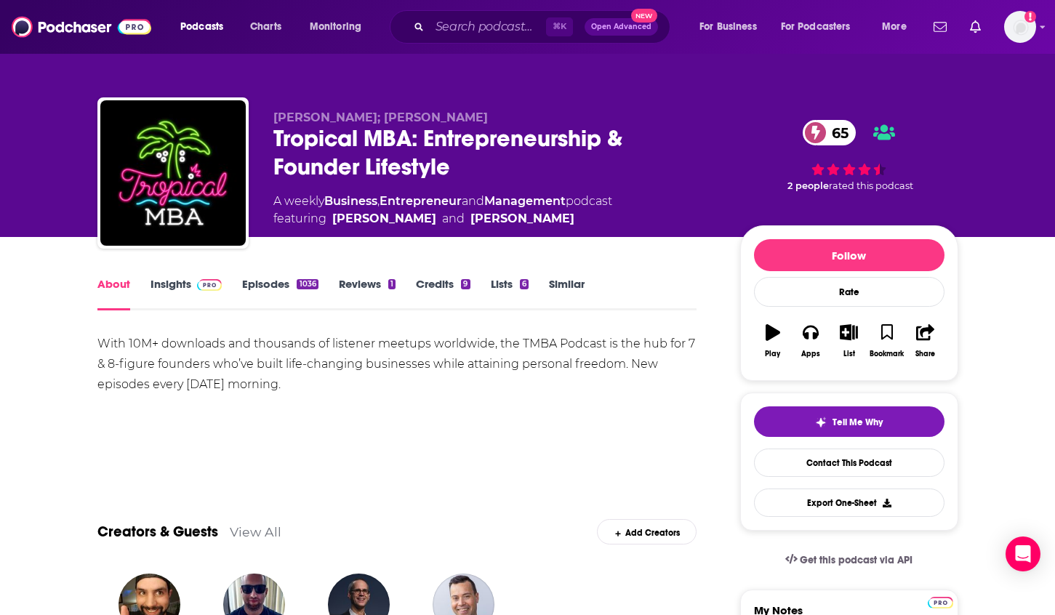
click at [425, 114] on span "Dan Andrews; Ian Schoen" at bounding box center [380, 118] width 215 height 14
drag, startPoint x: 439, startPoint y: 117, endPoint x: 269, endPoint y: 117, distance: 170.1
click at [269, 117] on div "Dan Andrews; Ian Schoen Tropical MBA: Entrepreneurship & Founder Lifestyle 65 A…" at bounding box center [527, 175] width 861 height 157
copy span "Dan Andrews; Ian Schoen"
click at [151, 289] on link "Insights" at bounding box center [187, 293] width 72 height 33
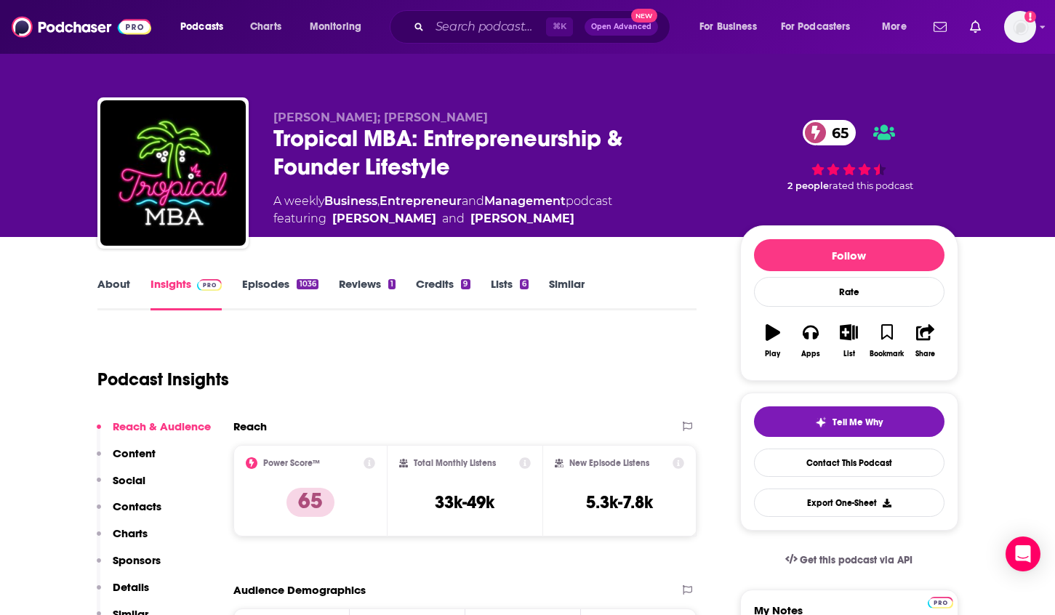
click at [143, 506] on p "Contacts" at bounding box center [137, 507] width 49 height 14
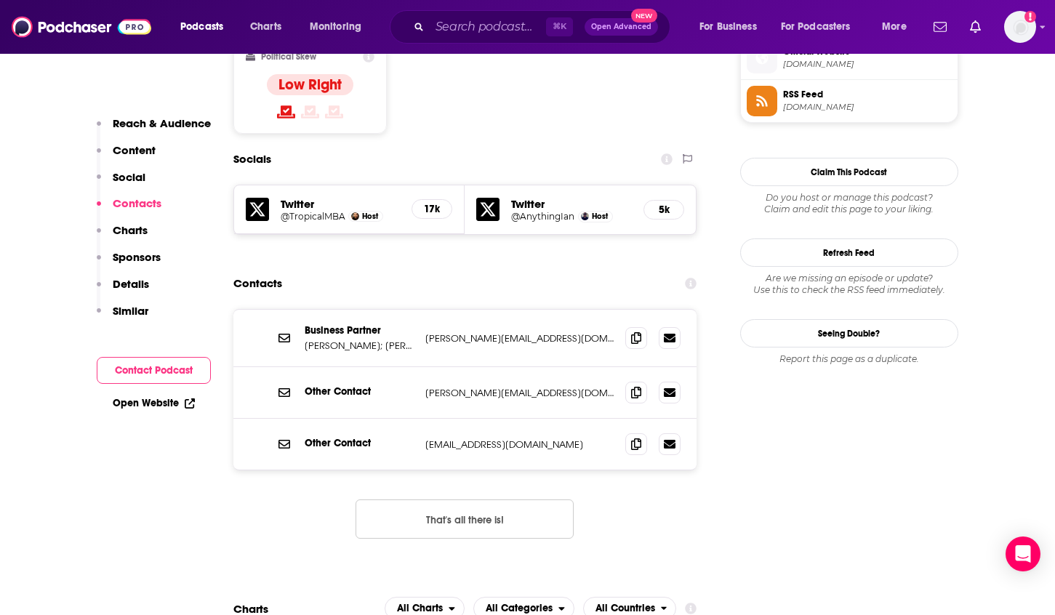
scroll to position [1198, 0]
click at [643, 326] on span at bounding box center [636, 337] width 22 height 22
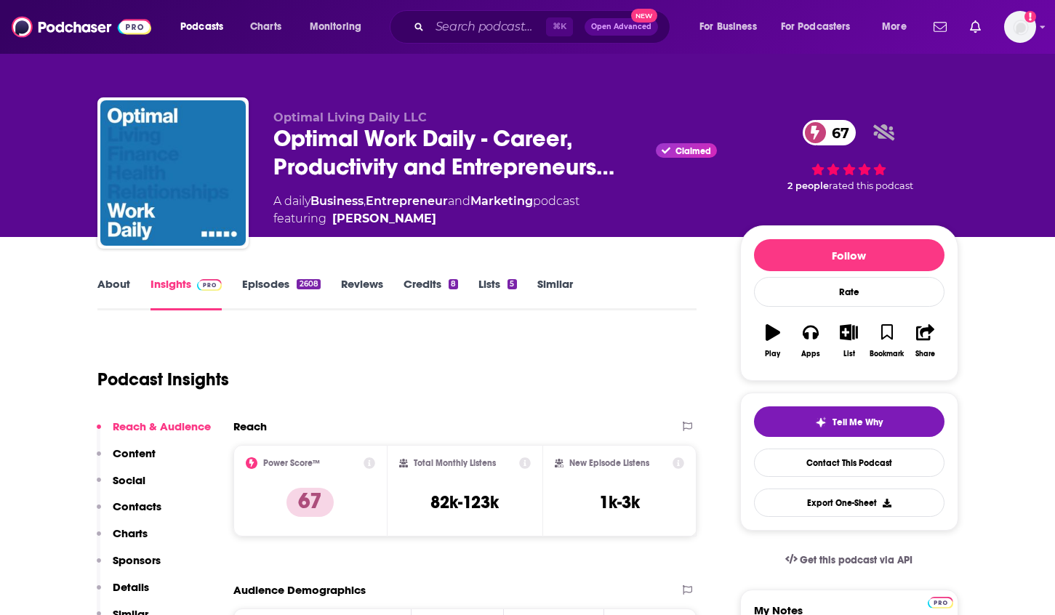
click at [111, 284] on link "About" at bounding box center [113, 293] width 33 height 33
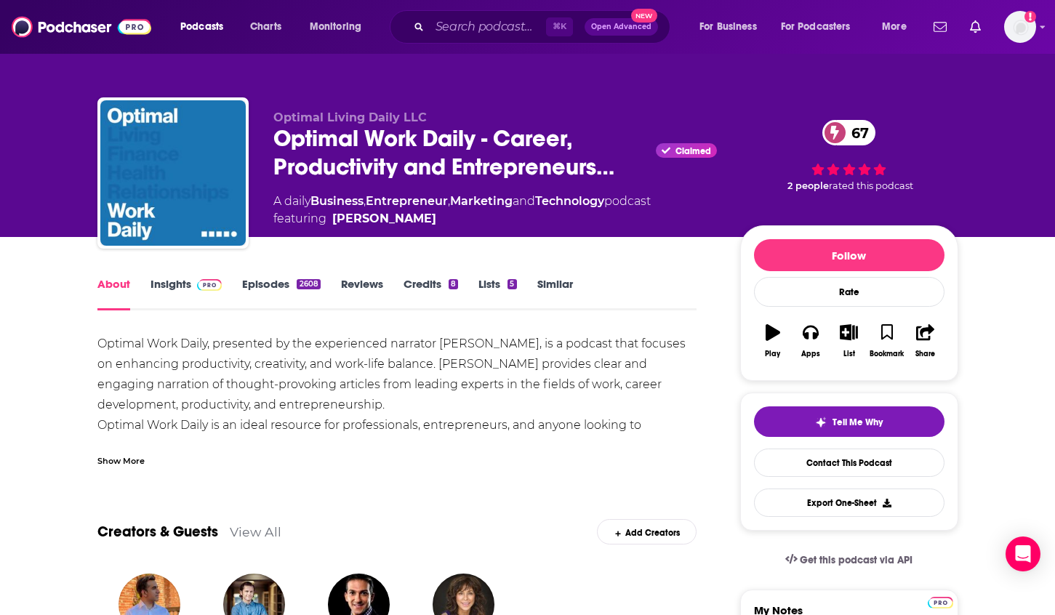
drag, startPoint x: 421, startPoint y: 223, endPoint x: 353, endPoint y: 230, distance: 68.7
click at [353, 230] on div "Optimal Living Daily LLC Optimal Work Daily - Career, Productivity and Entrepre…" at bounding box center [615, 177] width 685 height 132
copy span "[PERSON_NAME]"
click at [178, 283] on link "Insights" at bounding box center [187, 293] width 72 height 33
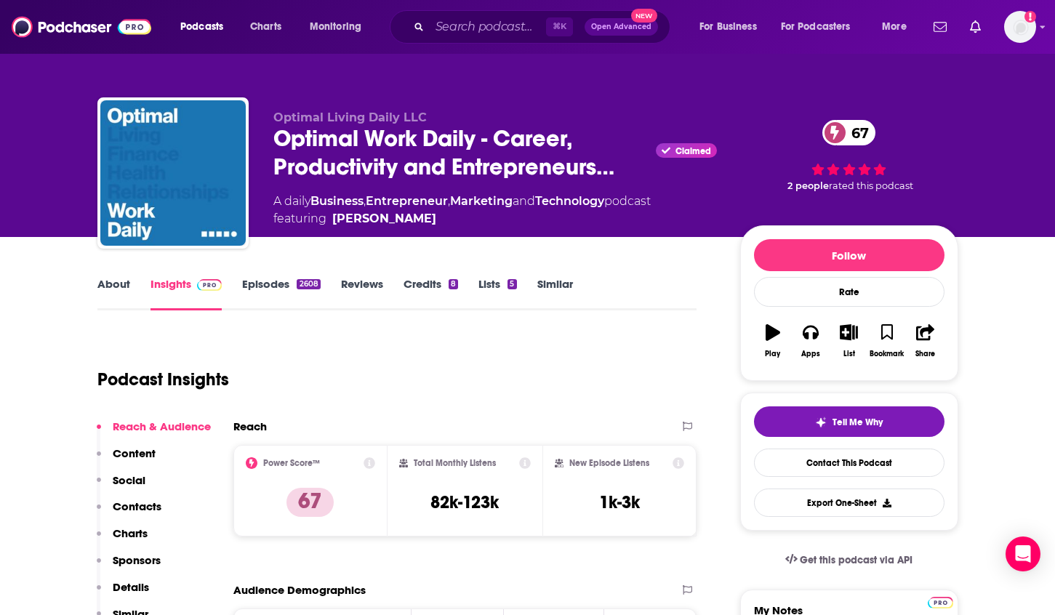
click at [131, 505] on p "Contacts" at bounding box center [137, 507] width 49 height 14
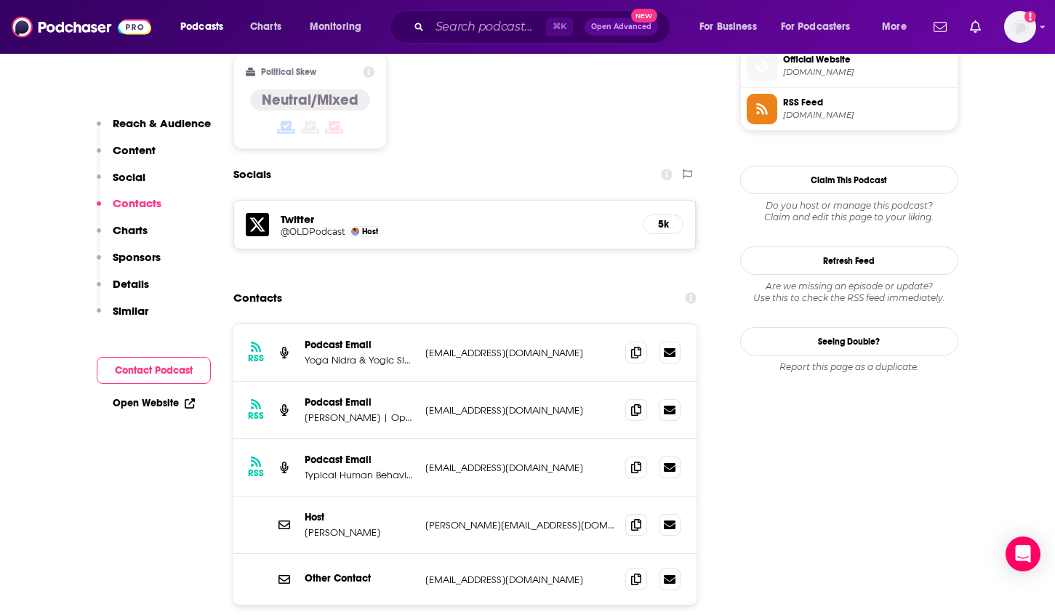
scroll to position [1198, 0]
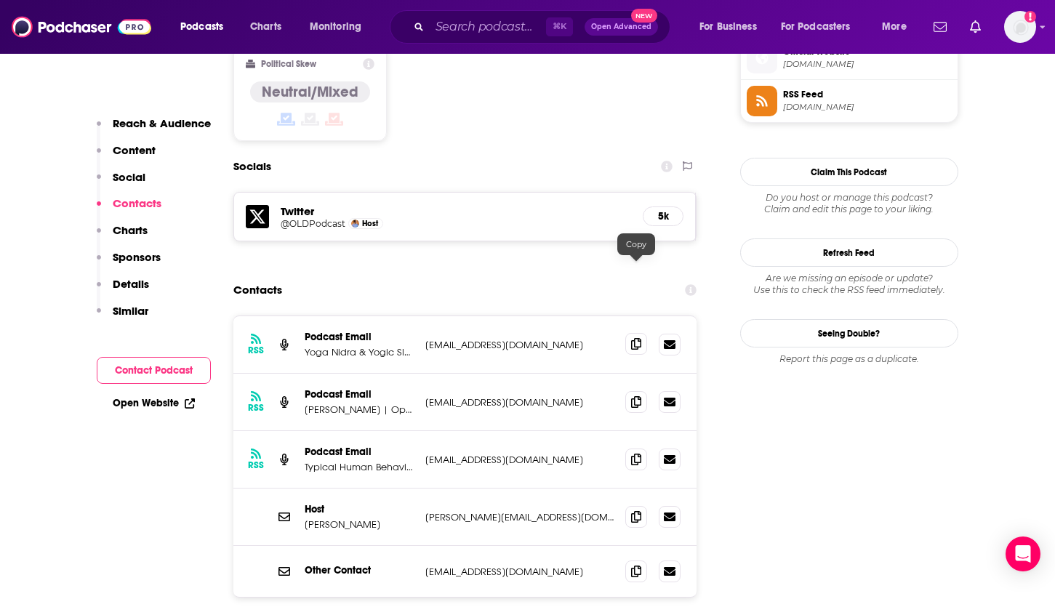
click at [641, 338] on icon at bounding box center [636, 344] width 10 height 12
click at [638, 390] on span at bounding box center [636, 401] width 22 height 22
click at [639, 453] on icon at bounding box center [636, 459] width 10 height 12
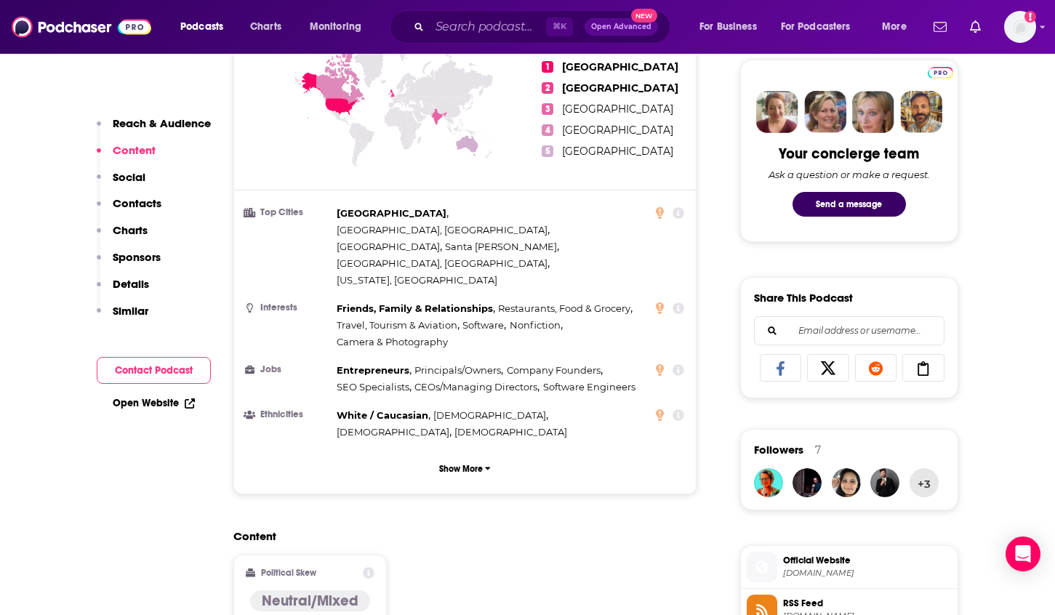
scroll to position [0, 0]
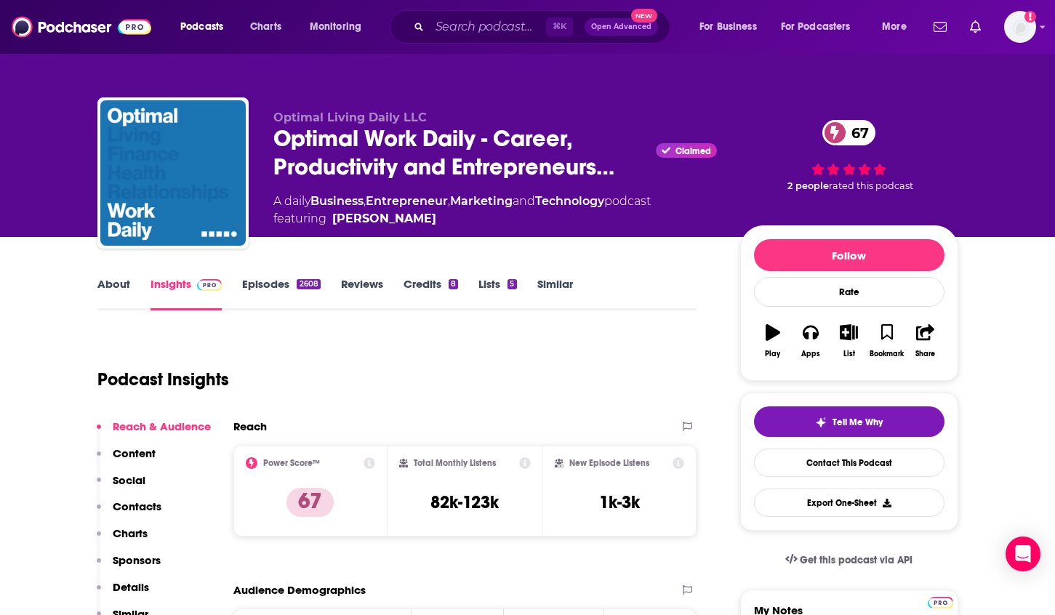
click at [105, 284] on link "About" at bounding box center [113, 293] width 33 height 33
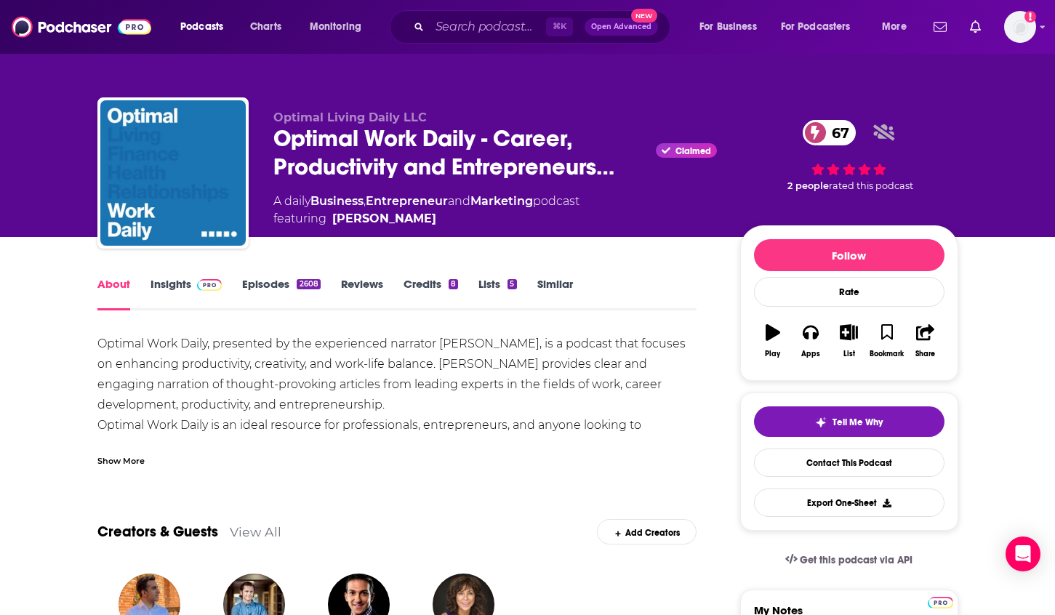
click at [123, 460] on div "Show More" at bounding box center [120, 460] width 47 height 14
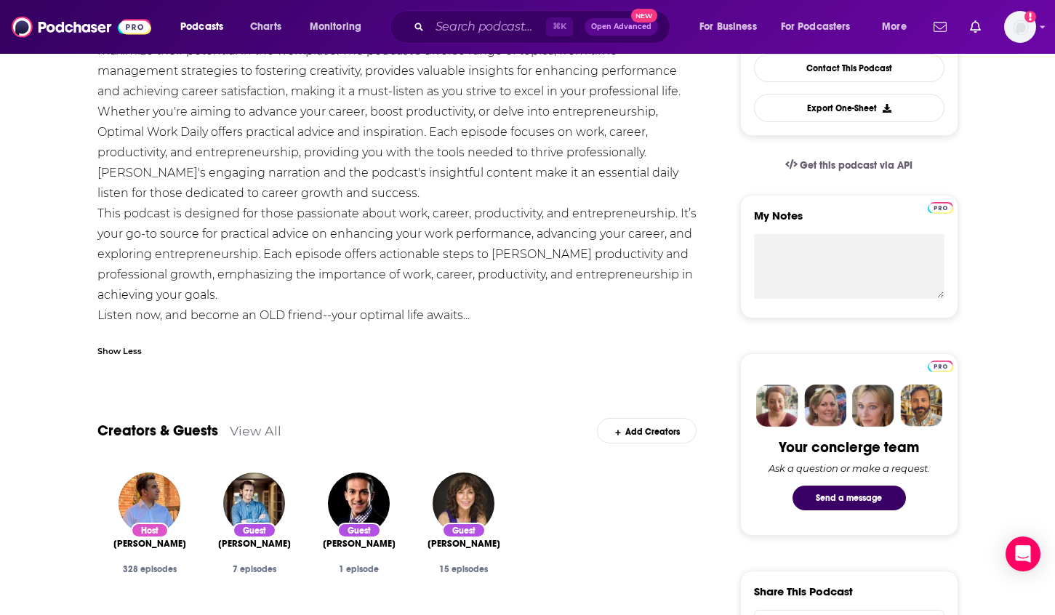
scroll to position [82, 0]
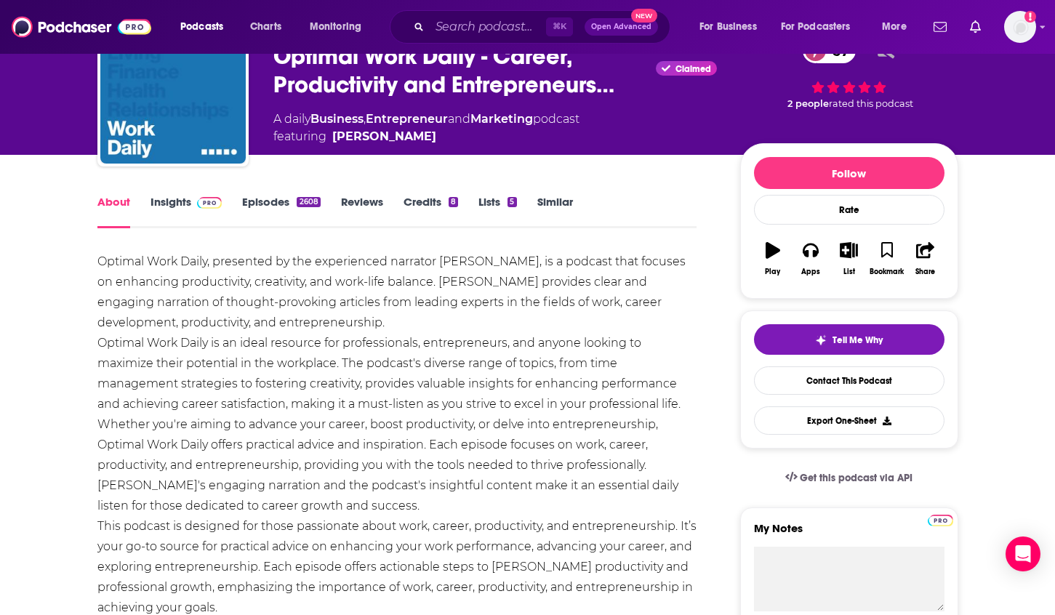
click at [166, 211] on link "Insights" at bounding box center [187, 211] width 72 height 33
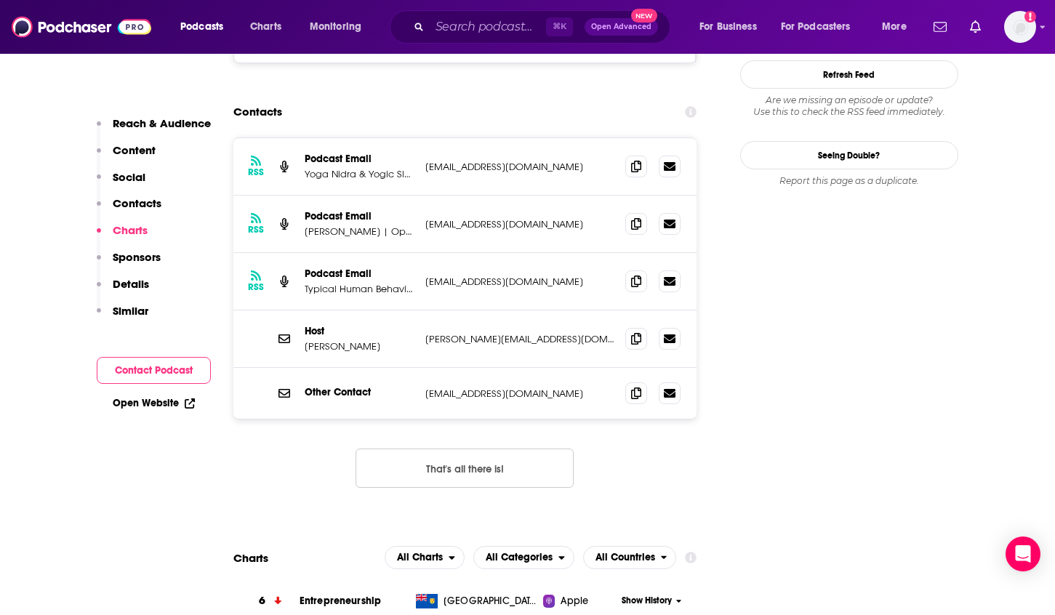
scroll to position [1179, 0]
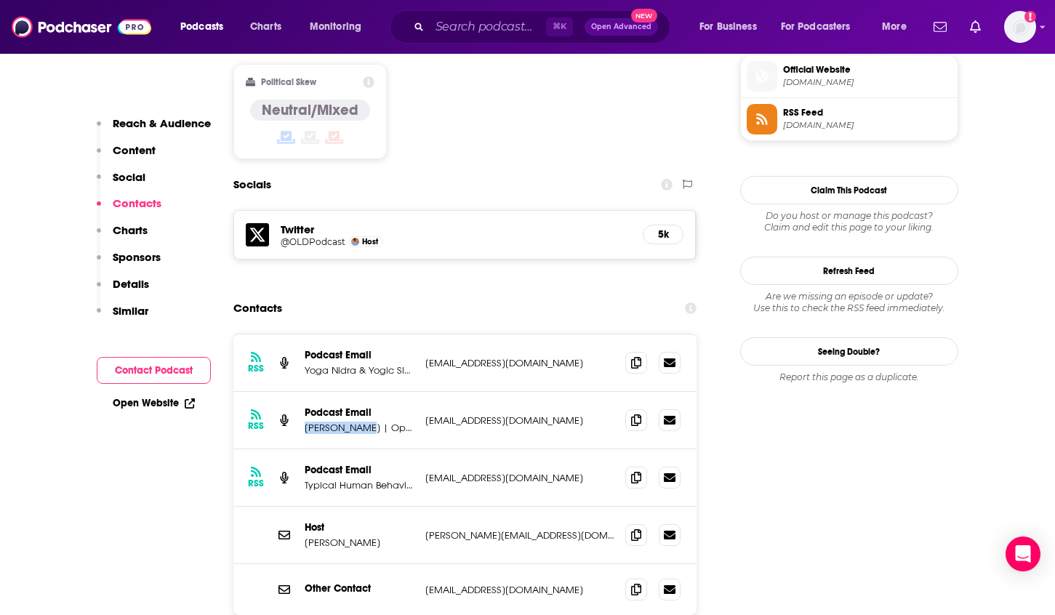
drag, startPoint x: 303, startPoint y: 355, endPoint x: 369, endPoint y: 358, distance: 65.5
click at [369, 422] on p "[PERSON_NAME] | Optimal Living Daily" at bounding box center [359, 428] width 109 height 12
copy p "Dan Weinberg"
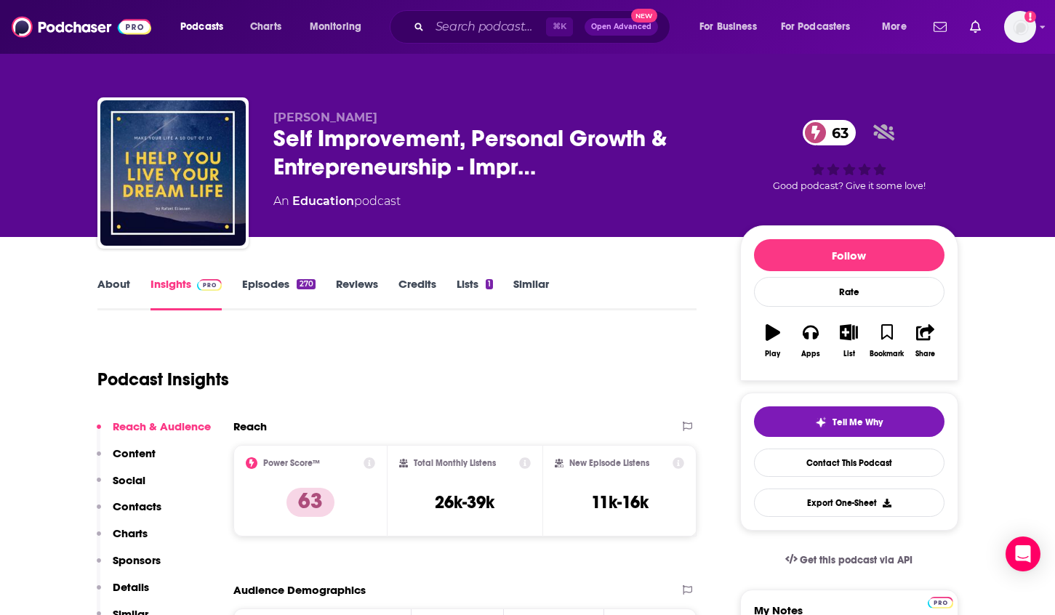
click at [108, 286] on link "About" at bounding box center [113, 293] width 33 height 33
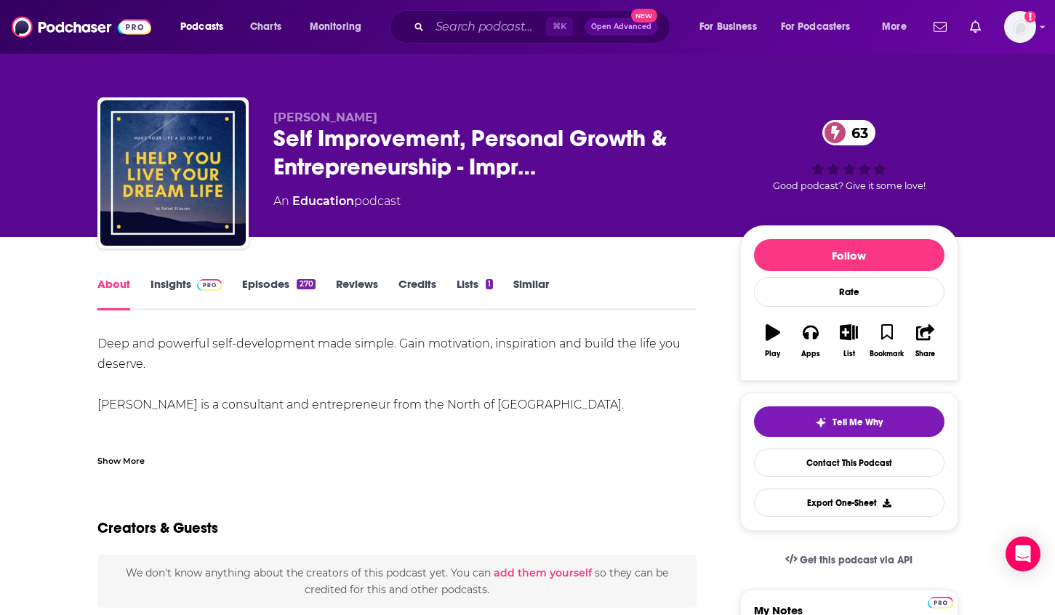
click at [121, 454] on div "Show More" at bounding box center [120, 460] width 47 height 14
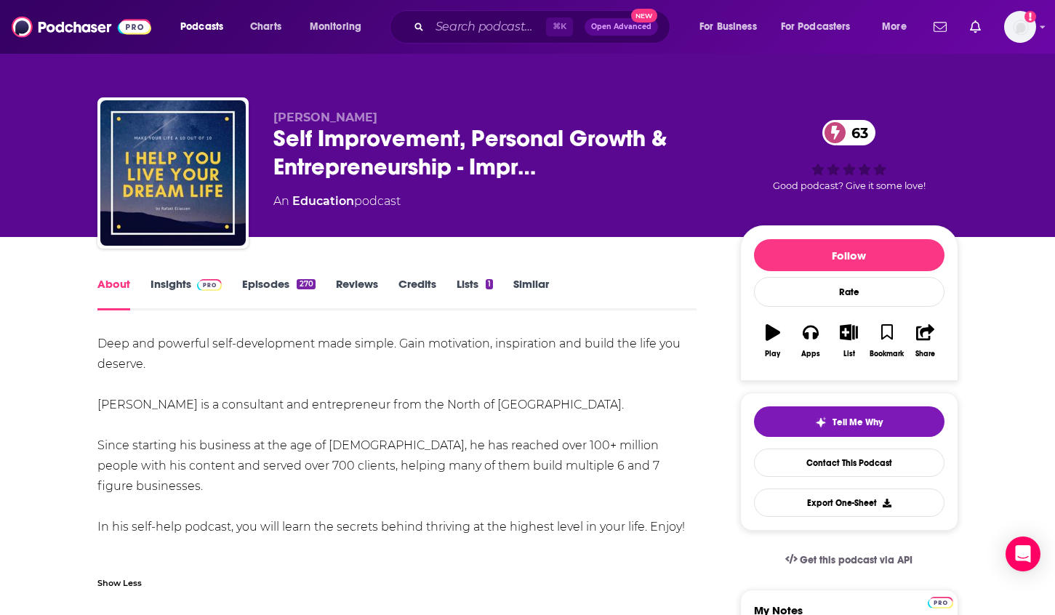
click at [167, 279] on link "Insights" at bounding box center [187, 293] width 72 height 33
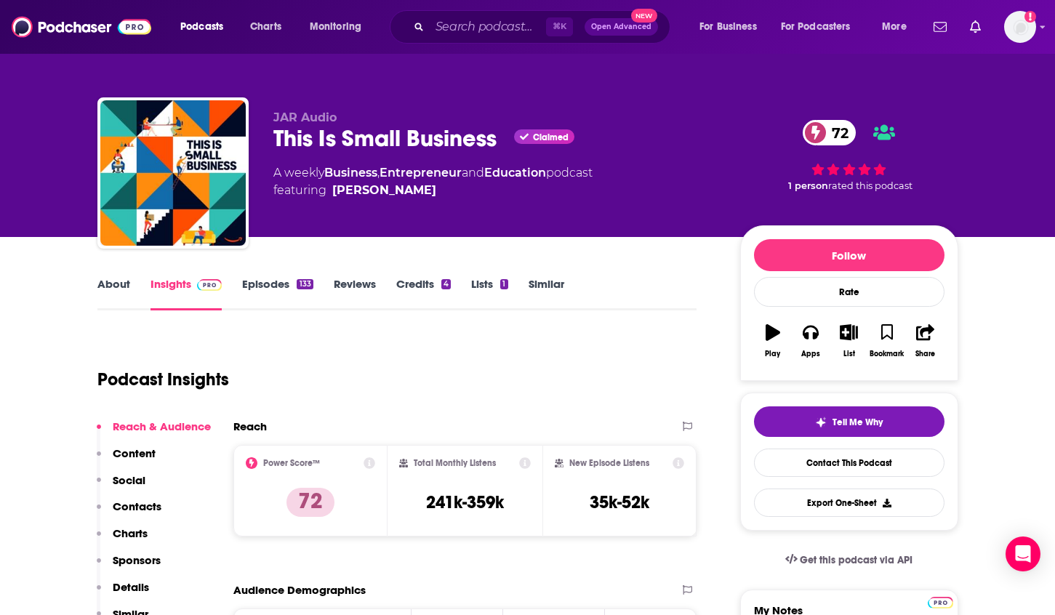
click at [121, 286] on link "About" at bounding box center [113, 293] width 33 height 33
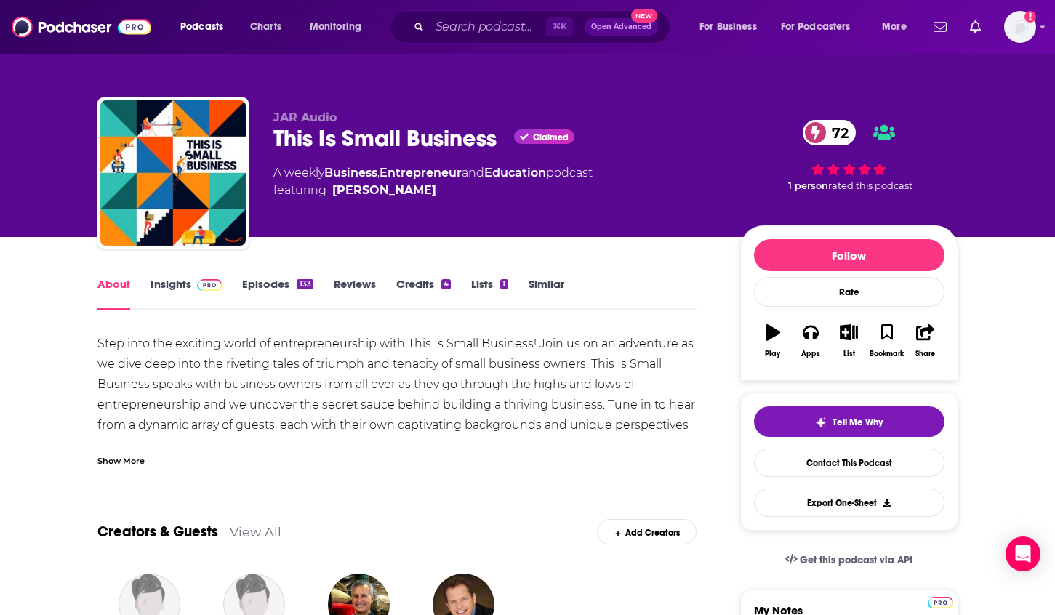
click at [129, 460] on div "Show More" at bounding box center [120, 460] width 47 height 14
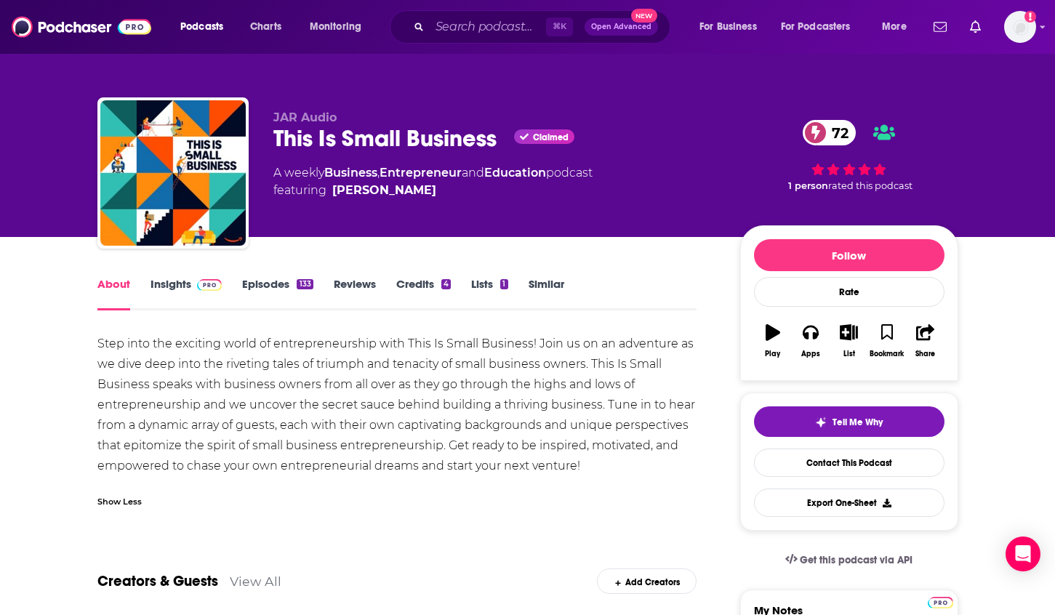
click at [170, 288] on link "Insights" at bounding box center [187, 293] width 72 height 33
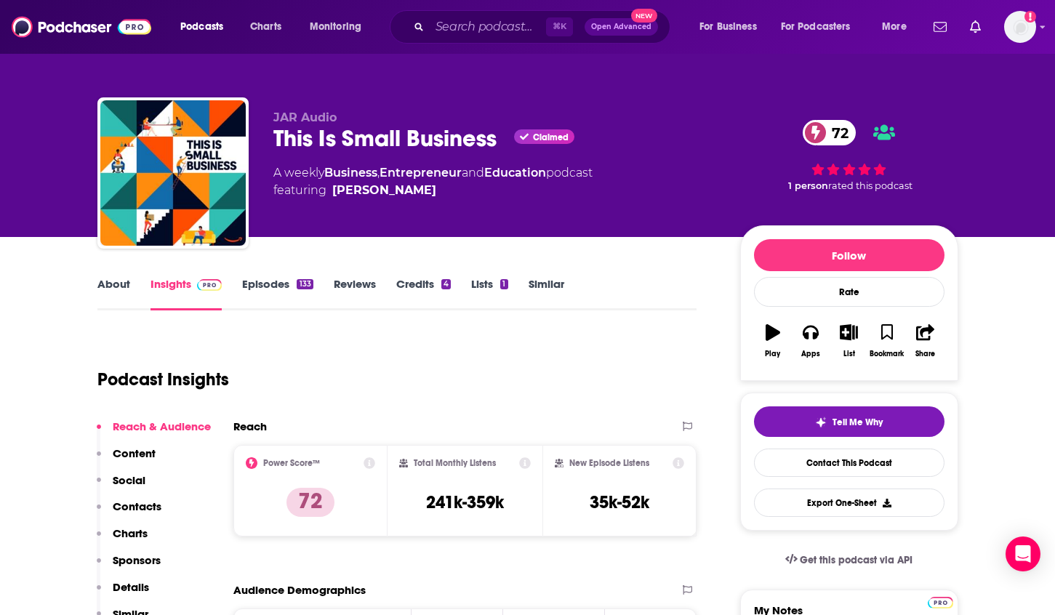
click at [132, 582] on p "Details" at bounding box center [131, 587] width 36 height 14
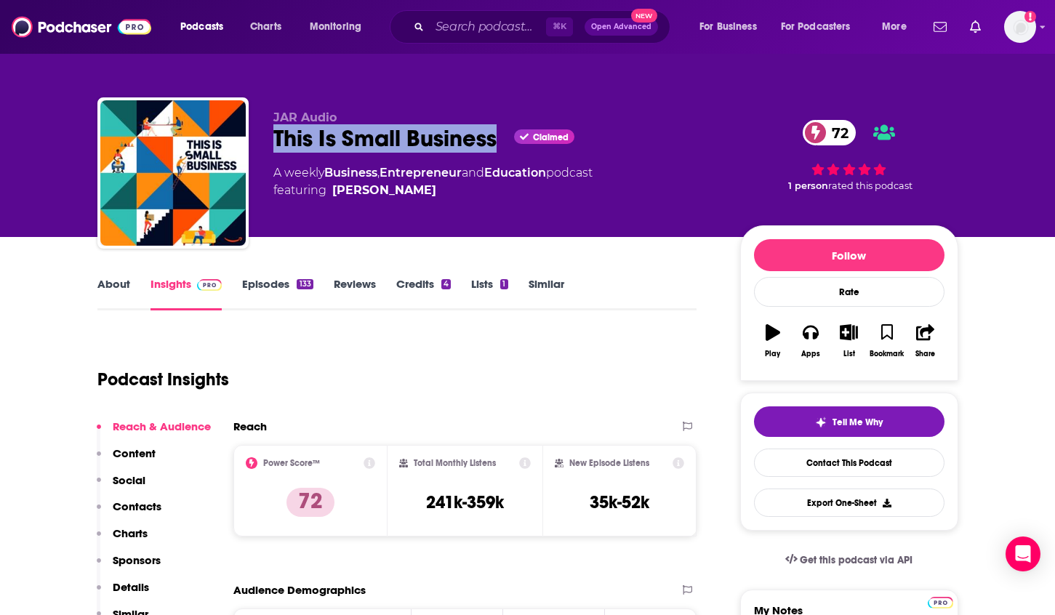
drag, startPoint x: 478, startPoint y: 140, endPoint x: 270, endPoint y: 149, distance: 208.9
click at [270, 149] on div "JAR Audio This Is Small Business Claimed 72 A weekly Business , Entrepreneur an…" at bounding box center [527, 175] width 861 height 157
copy h2 "This Is Small Business"
click at [124, 585] on p "Details" at bounding box center [131, 587] width 36 height 14
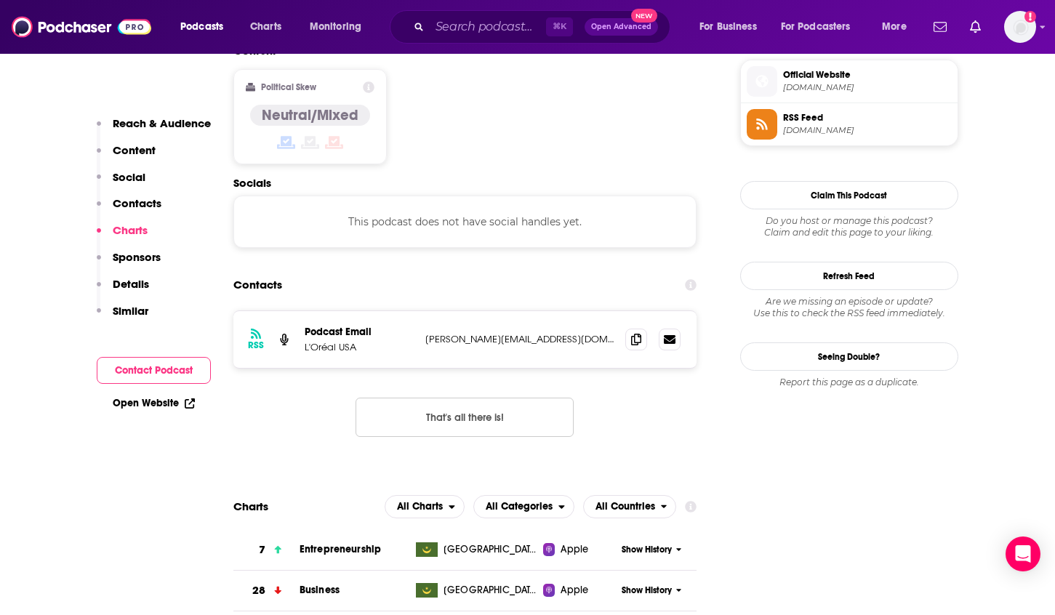
scroll to position [1166, 0]
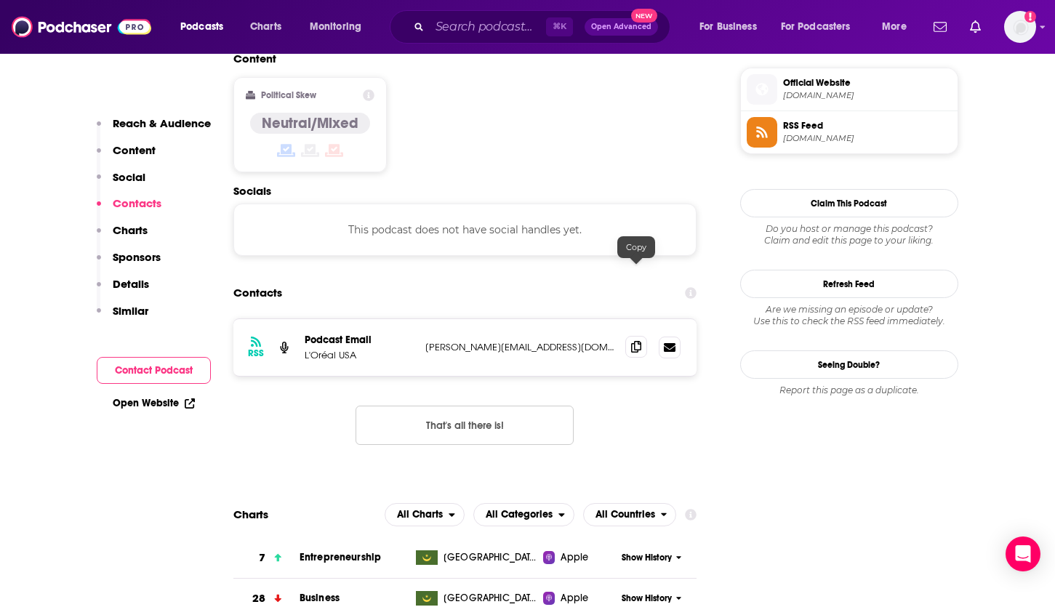
click at [633, 341] on icon at bounding box center [636, 347] width 10 height 12
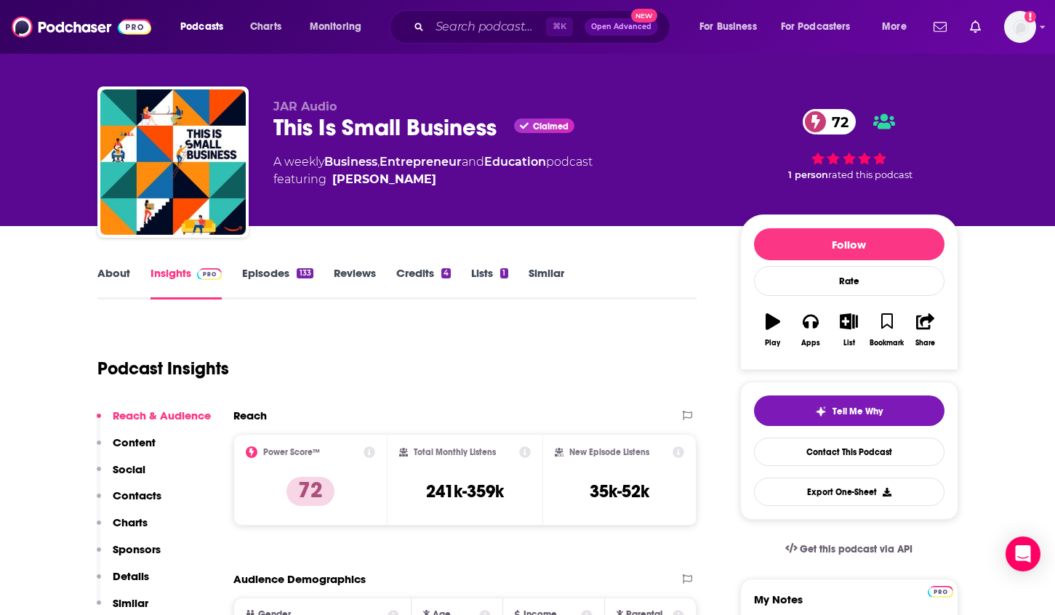
scroll to position [0, 0]
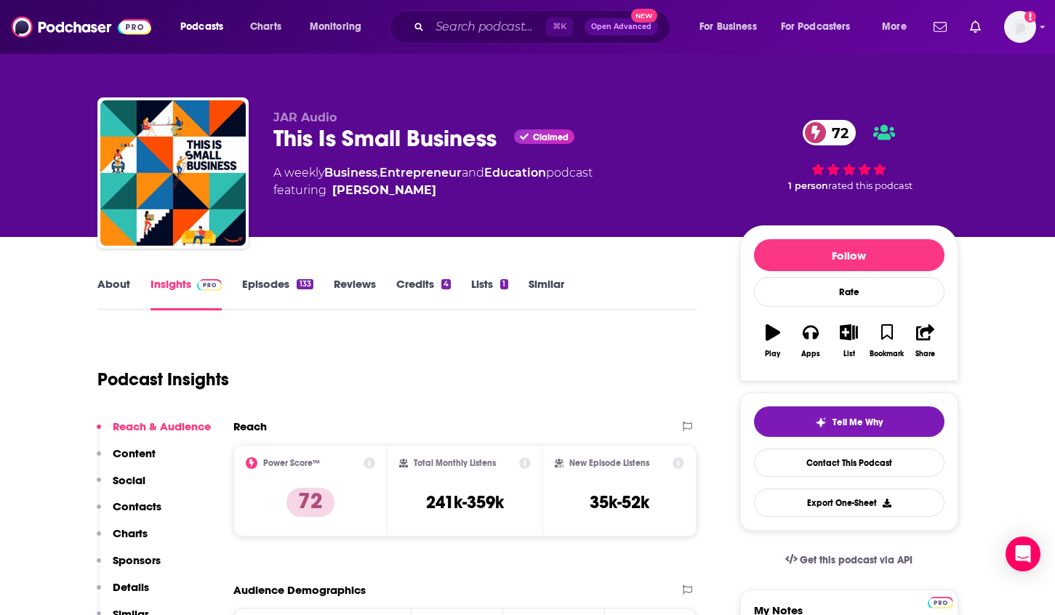
click at [111, 276] on div "About Insights Episodes 133 Reviews Credits 4 Lists 1 Similar" at bounding box center [397, 293] width 600 height 36
click at [109, 288] on link "About" at bounding box center [113, 293] width 33 height 33
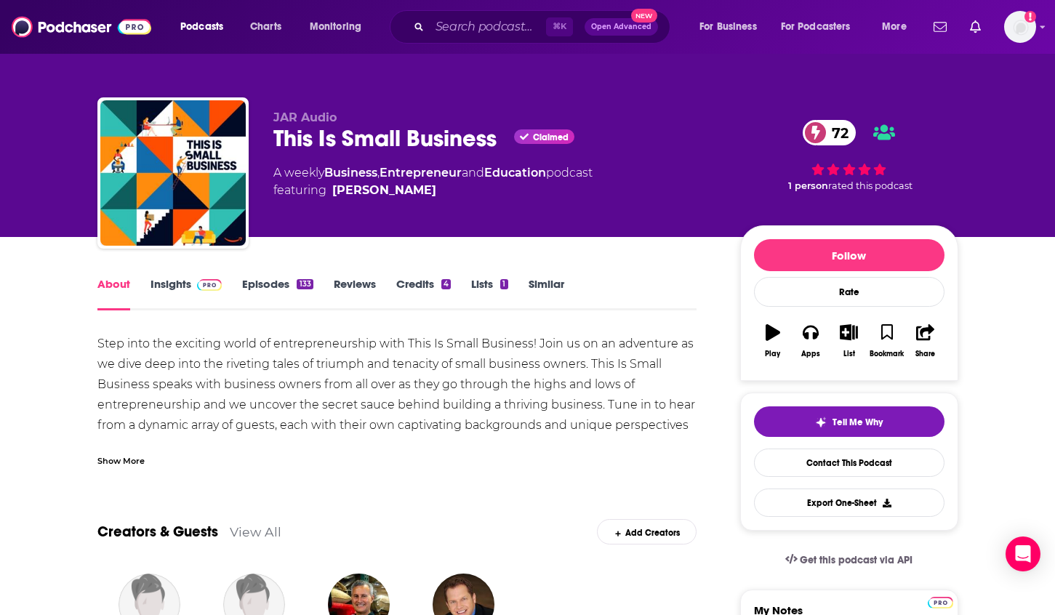
click at [168, 286] on link "Insights" at bounding box center [187, 293] width 72 height 33
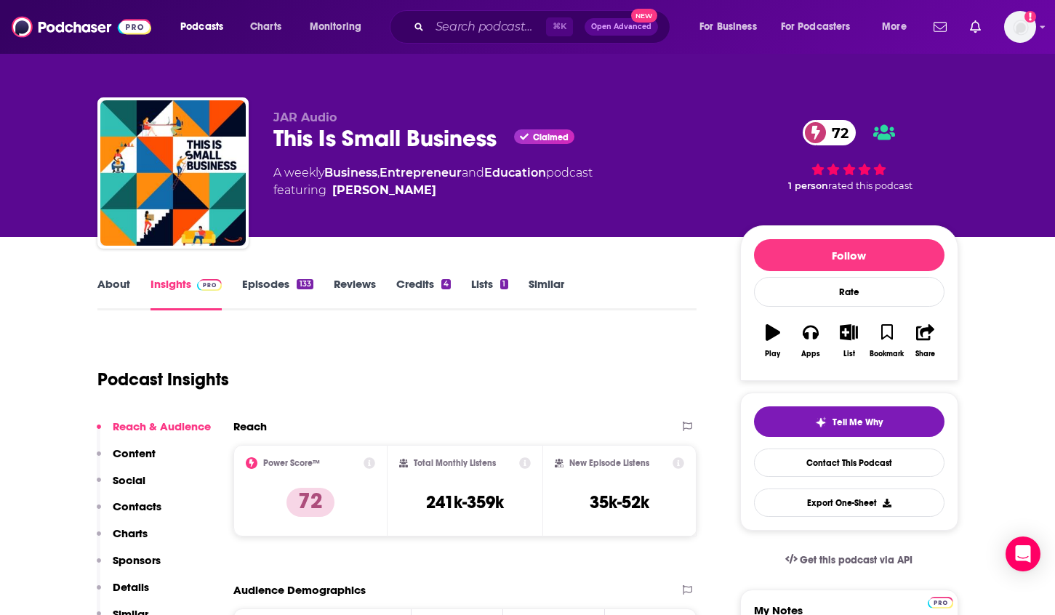
click at [279, 287] on link "Episodes 133" at bounding box center [277, 293] width 71 height 33
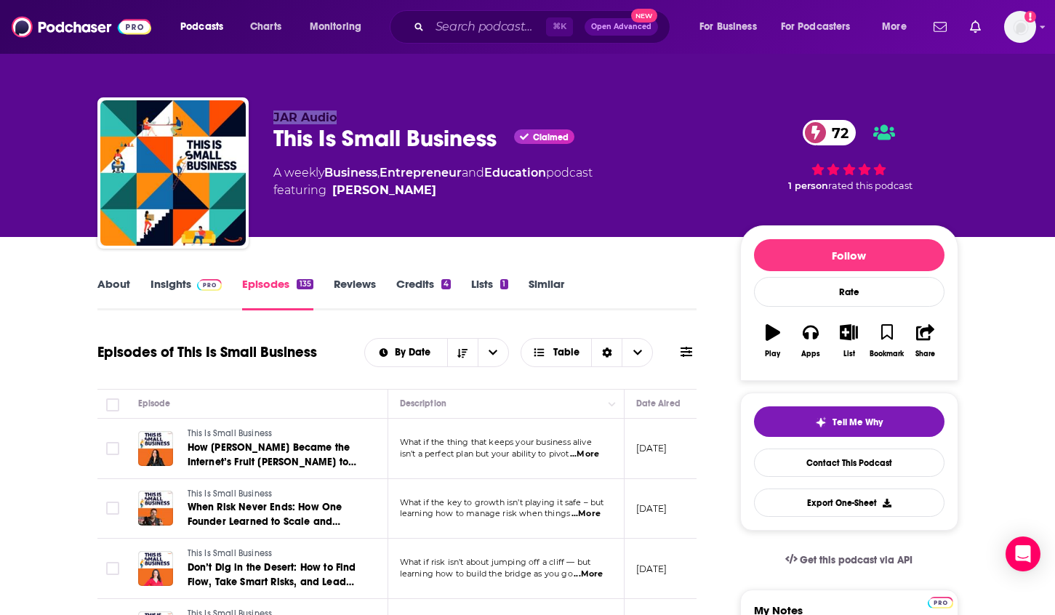
drag, startPoint x: 349, startPoint y: 117, endPoint x: 263, endPoint y: 117, distance: 85.8
click at [263, 117] on div "JAR Audio This Is Small Business Claimed 72 A weekly Business , Entrepreneur an…" at bounding box center [527, 175] width 861 height 157
copy span "JAR Audio"
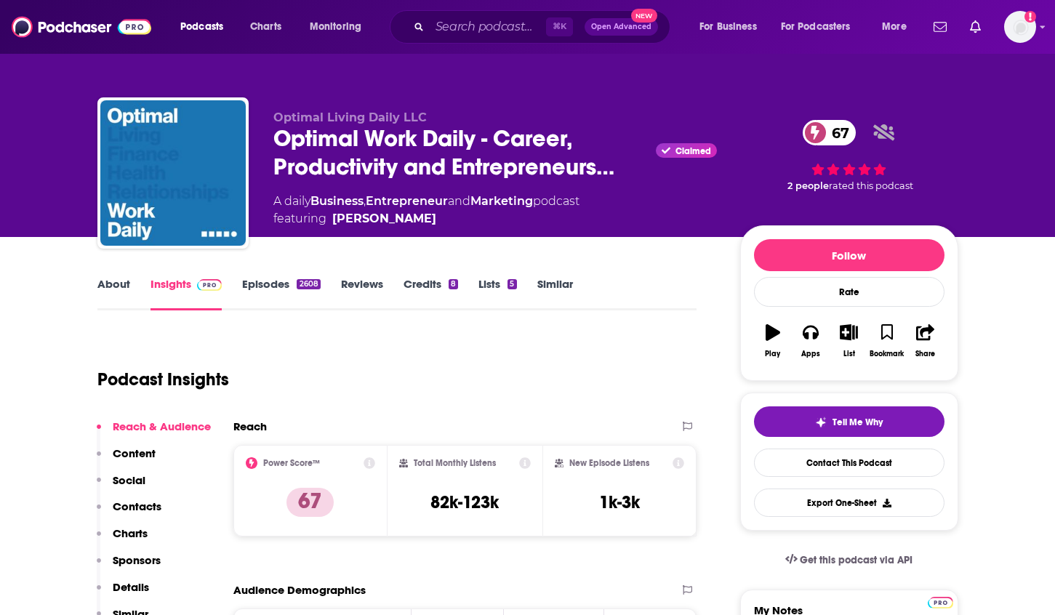
click at [124, 585] on p "Details" at bounding box center [131, 587] width 36 height 14
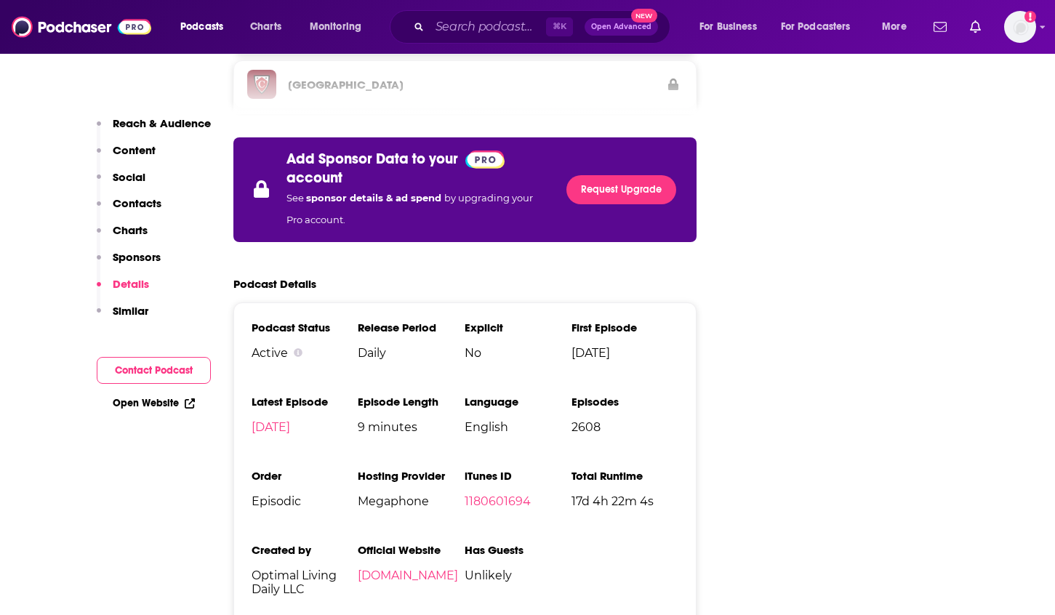
scroll to position [2546, 0]
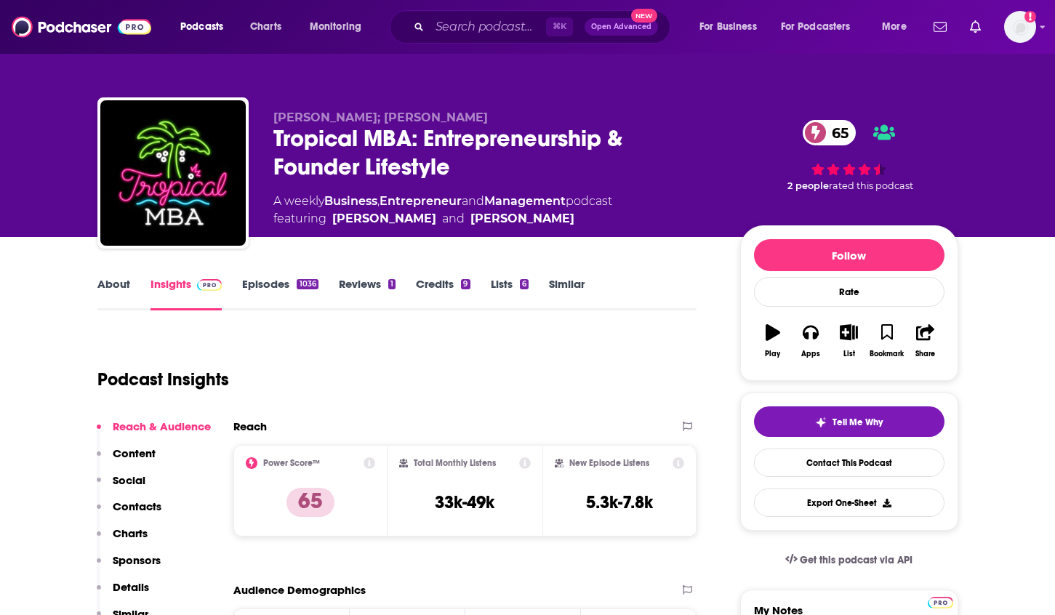
click at [139, 584] on p "Details" at bounding box center [131, 587] width 36 height 14
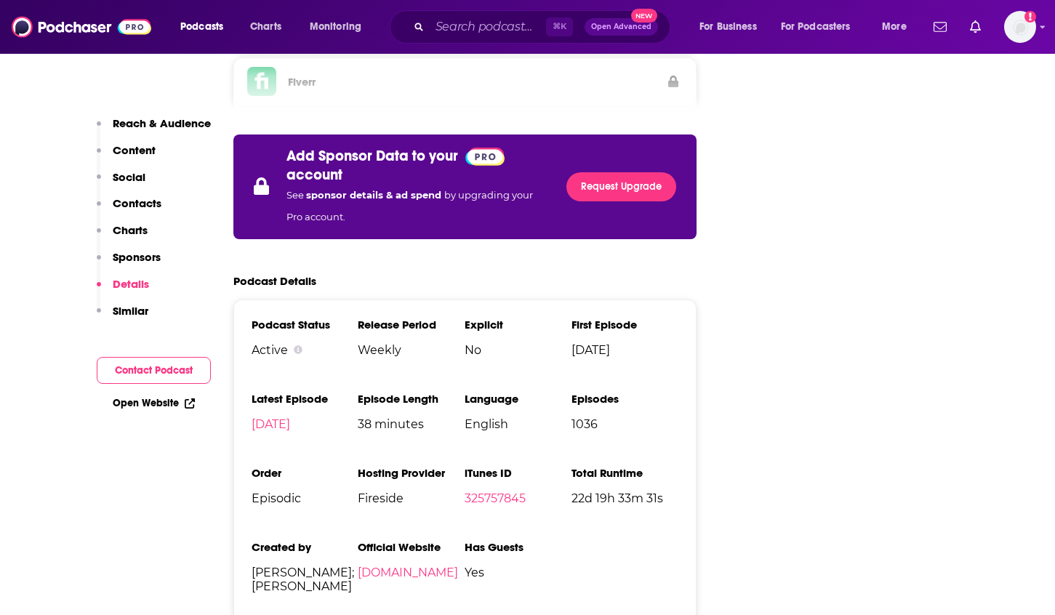
scroll to position [2421, 0]
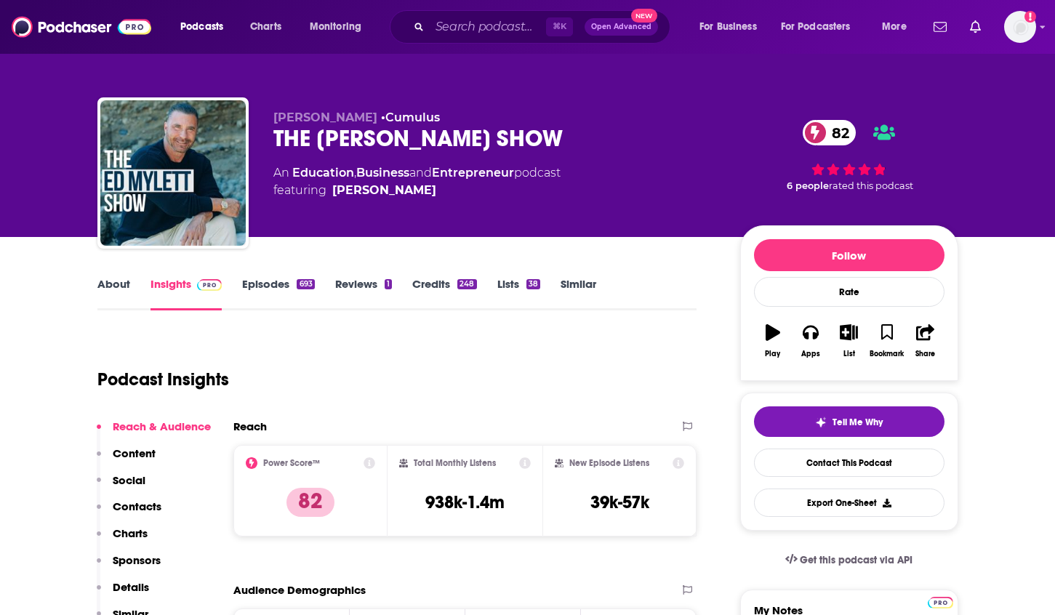
click at [119, 291] on link "About" at bounding box center [113, 293] width 33 height 33
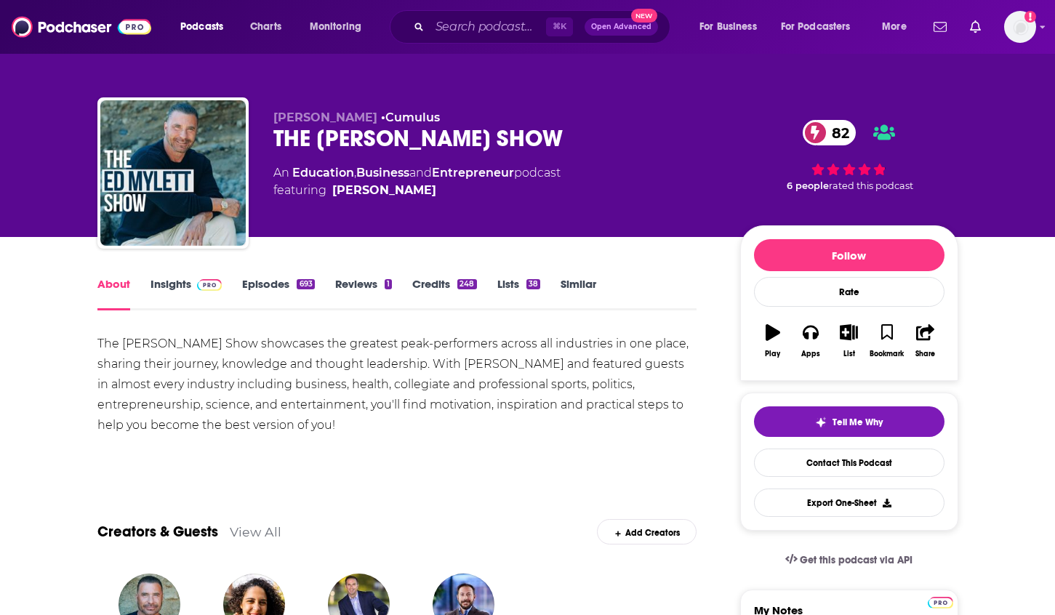
click at [180, 284] on link "Insights" at bounding box center [187, 293] width 72 height 33
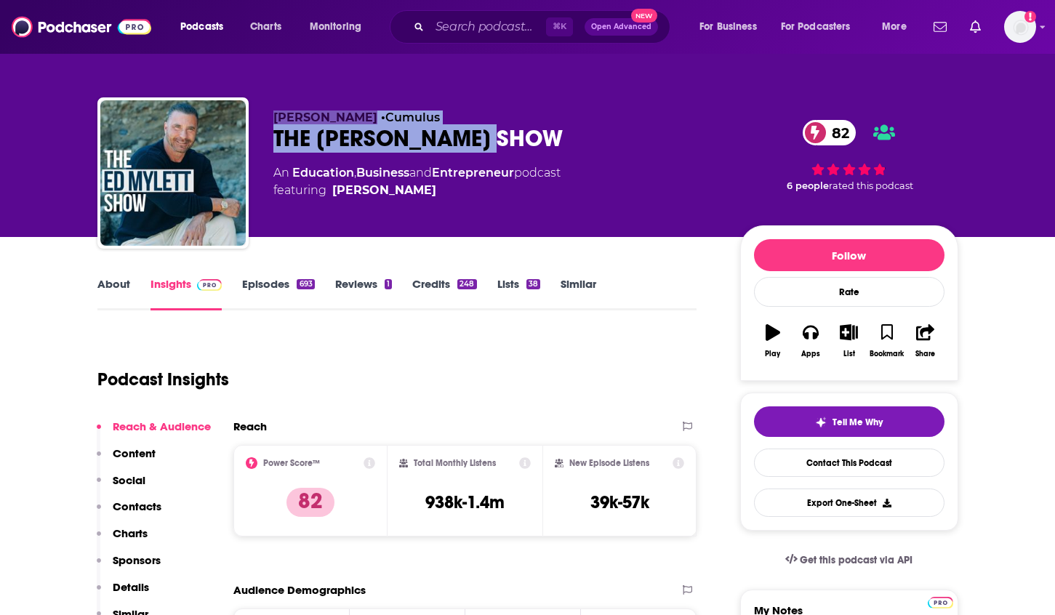
drag, startPoint x: 489, startPoint y: 137, endPoint x: 241, endPoint y: 144, distance: 248.8
click at [241, 144] on div "Ed Mylett • Cumulus THE ED MYLETT SHOW 82 An Education , Business and Entrepren…" at bounding box center [527, 175] width 861 height 157
click at [553, 138] on div "THE ED MYLETT SHOW 82" at bounding box center [495, 138] width 444 height 28
drag, startPoint x: 500, startPoint y: 140, endPoint x: 277, endPoint y: 143, distance: 223.2
click at [277, 143] on div "THE ED MYLETT SHOW 82" at bounding box center [495, 138] width 444 height 28
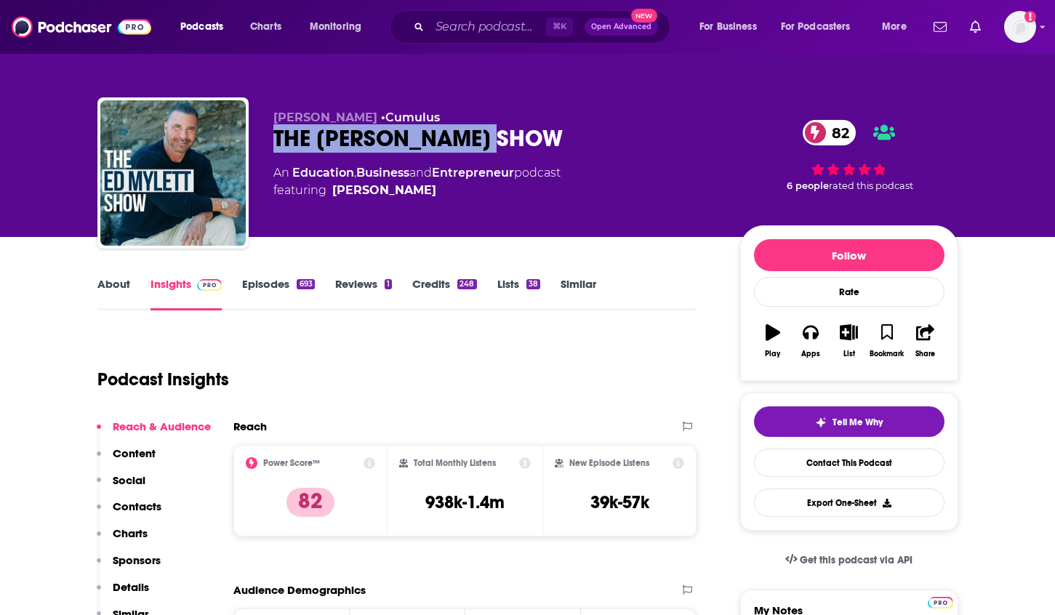
copy h2 "THE ED MYLETT SHOW"
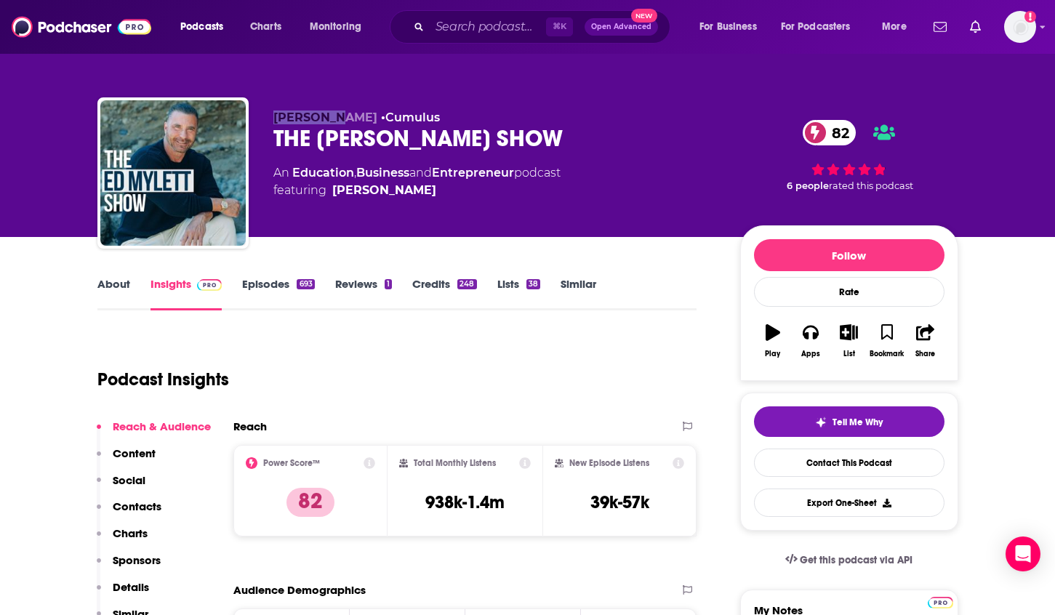
drag, startPoint x: 270, startPoint y: 111, endPoint x: 330, endPoint y: 118, distance: 60.7
click at [330, 118] on div "Ed Mylett • Cumulus THE ED MYLETT SHOW 82 An Education , Business and Entrepren…" at bounding box center [527, 175] width 861 height 157
copy span "Ed Mylett"
click at [126, 583] on p "Details" at bounding box center [131, 587] width 36 height 14
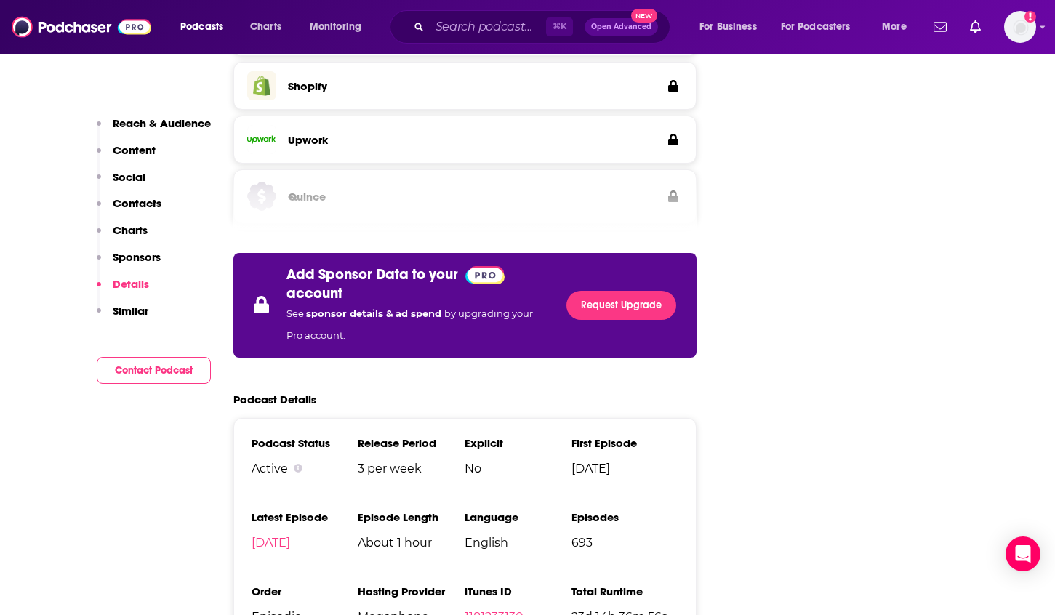
scroll to position [2157, 0]
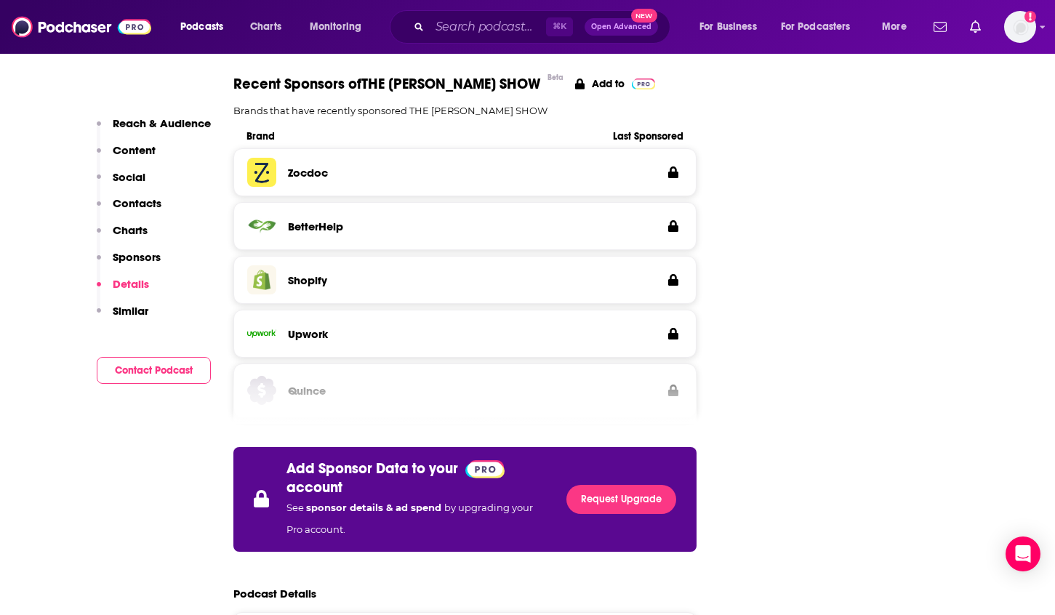
click at [126, 198] on p "Contacts" at bounding box center [137, 203] width 49 height 14
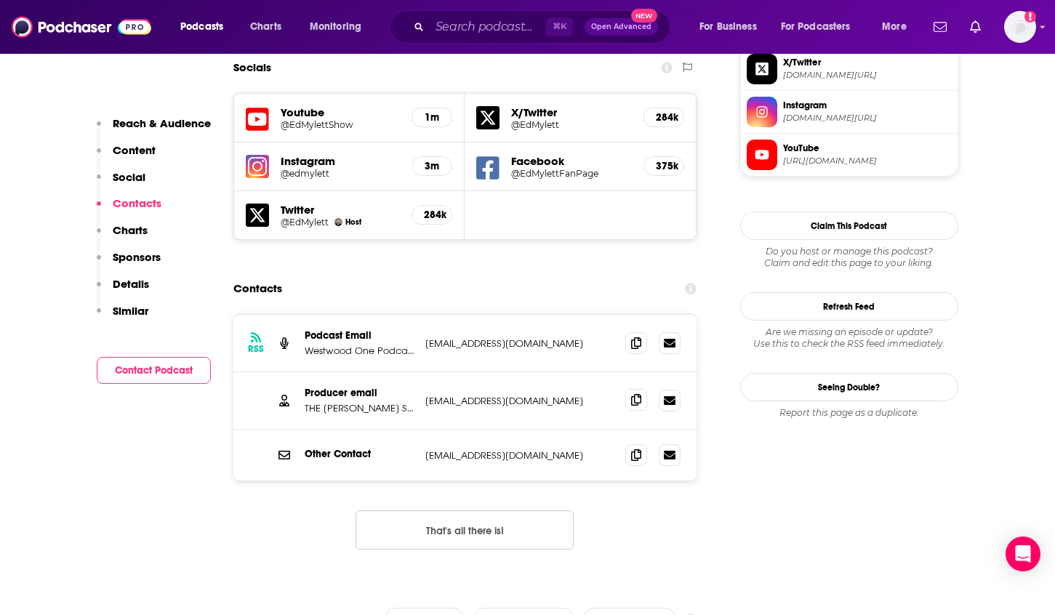
scroll to position [1262, 0]
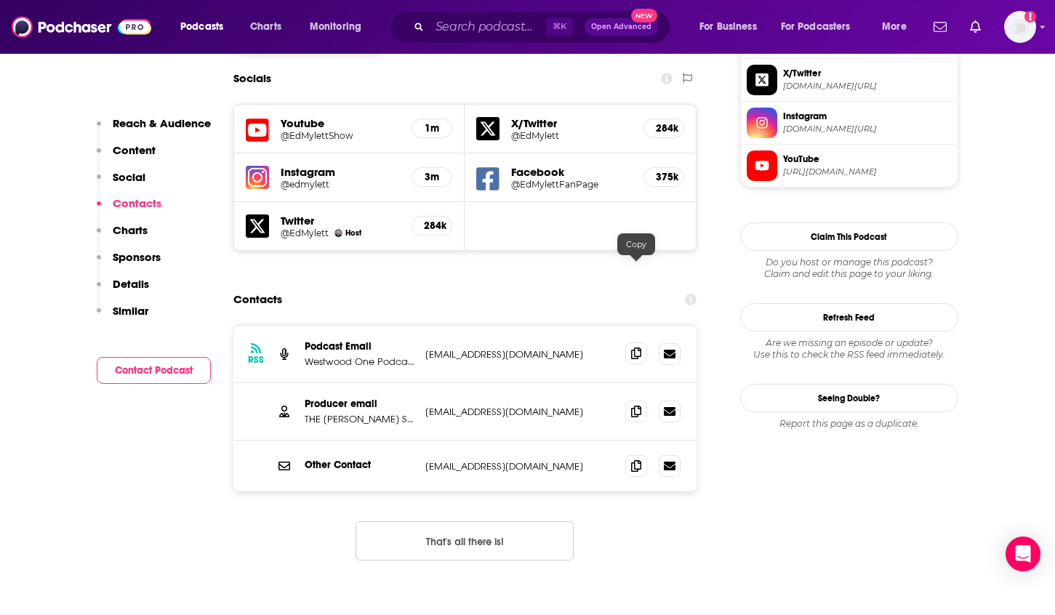
click at [632, 348] on icon at bounding box center [636, 354] width 10 height 12
click at [631, 405] on icon at bounding box center [636, 411] width 10 height 12
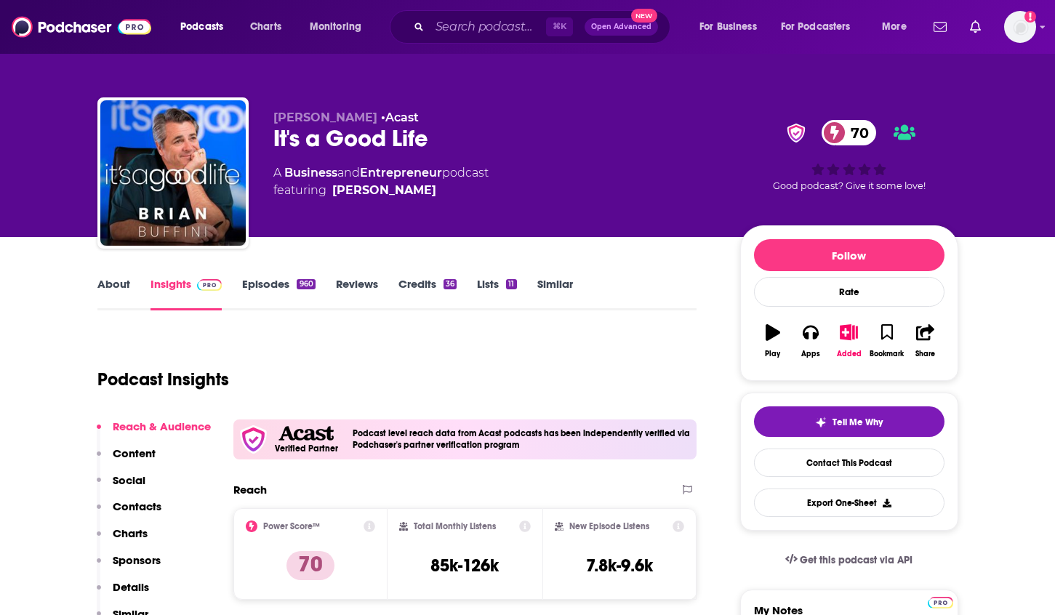
click at [108, 283] on link "About" at bounding box center [113, 293] width 33 height 33
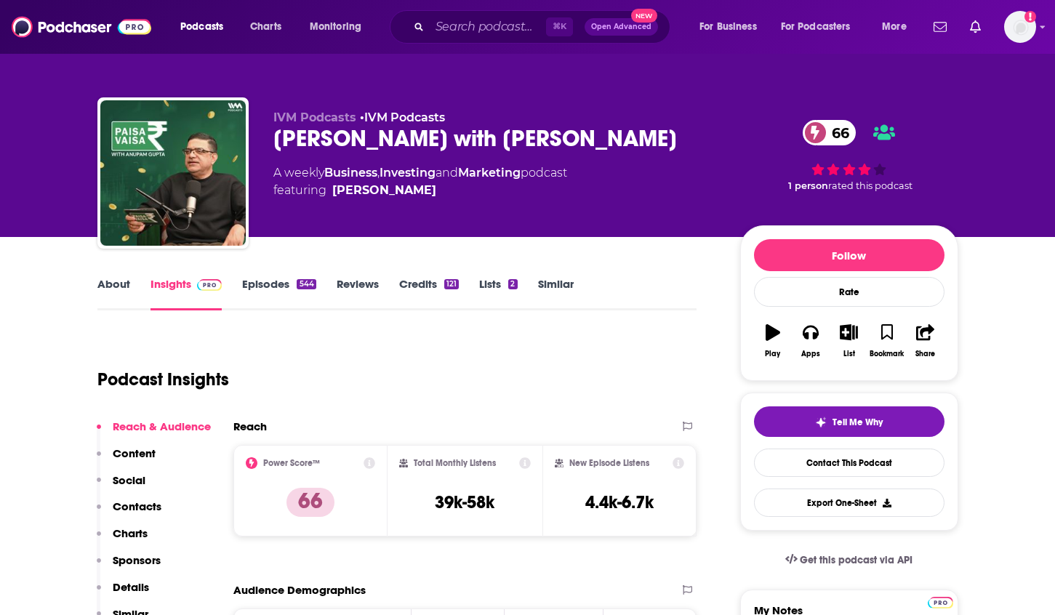
click at [116, 284] on link "About" at bounding box center [113, 293] width 33 height 33
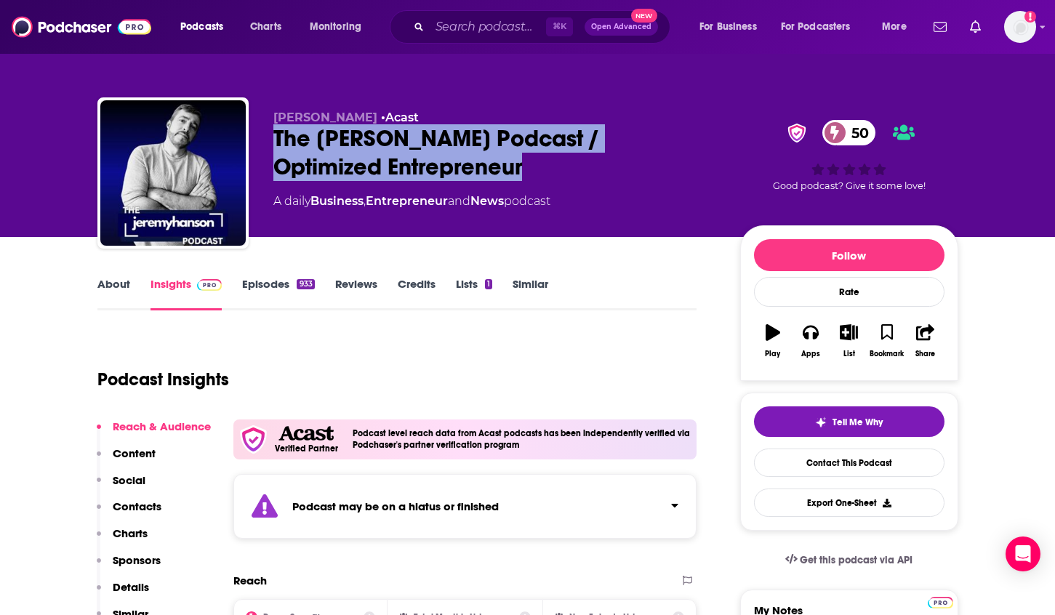
drag, startPoint x: 548, startPoint y: 173, endPoint x: 257, endPoint y: 143, distance: 292.4
click at [257, 143] on div "Jeremy Hanson • Acast The Jeremy Hanson Podcast / Optimized Entrepreneur 50 A d…" at bounding box center [527, 175] width 861 height 157
copy h2 "The Jeremy Hanson Podcast / Optimized Entrepreneur"
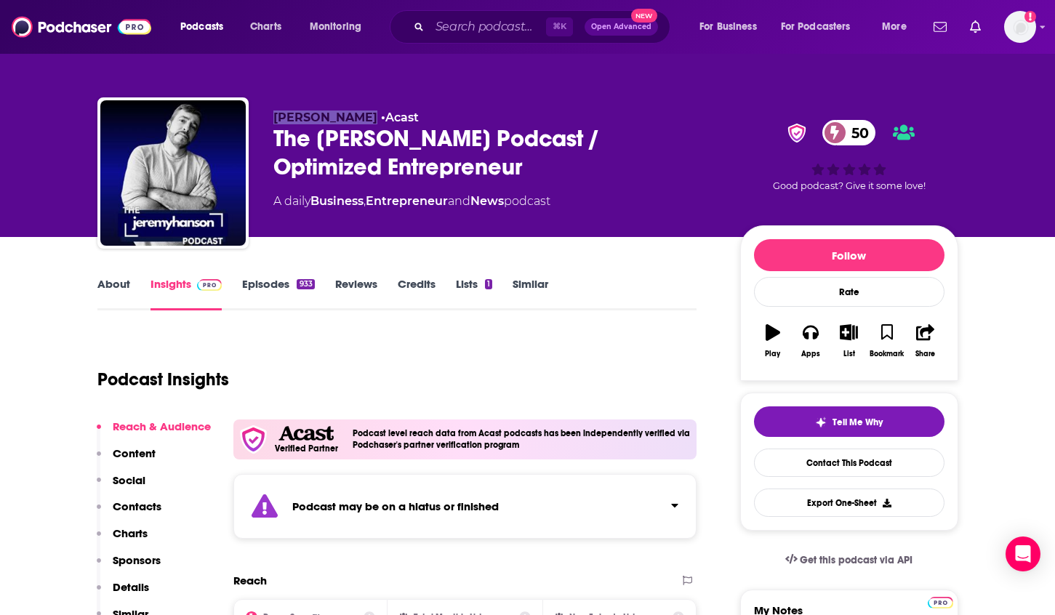
drag, startPoint x: 260, startPoint y: 113, endPoint x: 366, endPoint y: 119, distance: 106.3
click at [366, 119] on div "Jeremy Hanson • Acast The Jeremy Hanson Podcast / Optimized Entrepreneur 50 A d…" at bounding box center [527, 175] width 861 height 157
copy span "Jeremy Hanson"
click at [128, 529] on p "Charts" at bounding box center [130, 533] width 35 height 14
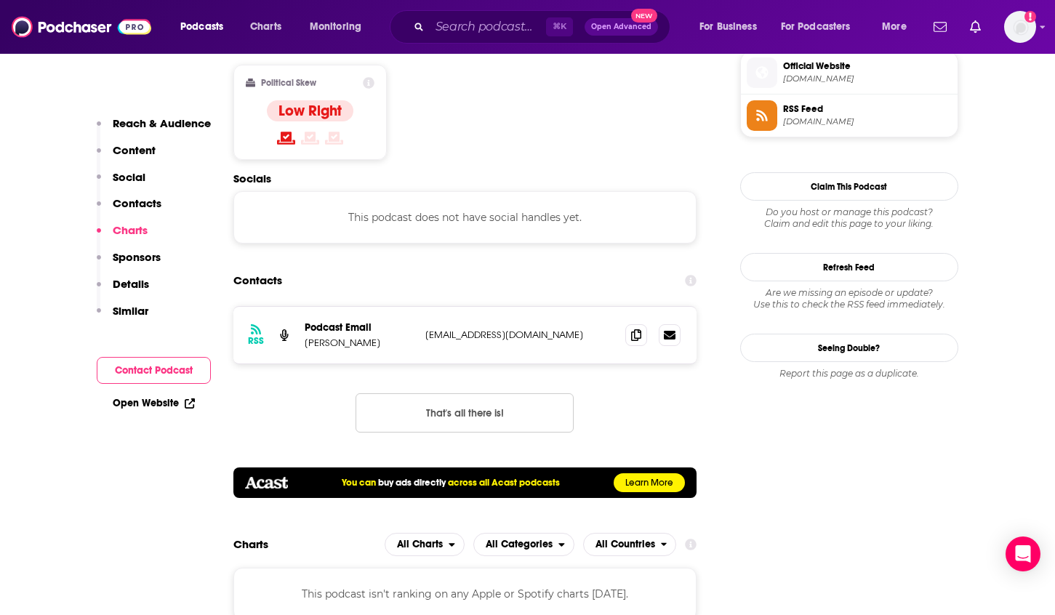
scroll to position [1192, 0]
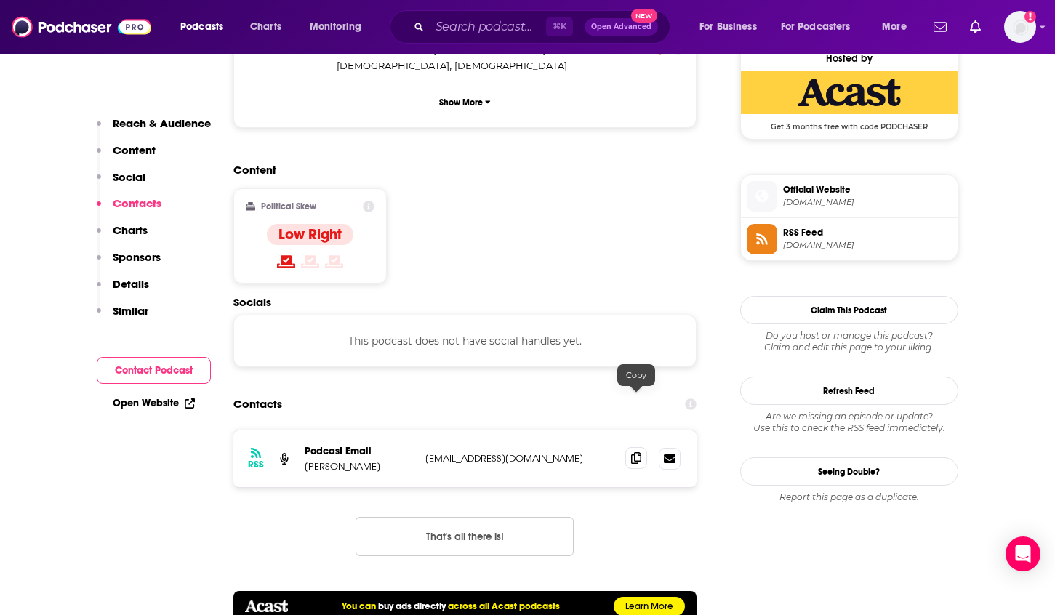
click at [636, 452] on icon at bounding box center [636, 458] width 10 height 12
drag, startPoint x: 385, startPoint y: 413, endPoint x: 303, endPoint y: 413, distance: 82.2
click at [305, 460] on p "Jeremy Hanson" at bounding box center [359, 466] width 109 height 12
copy p "Jeremy Hanson"
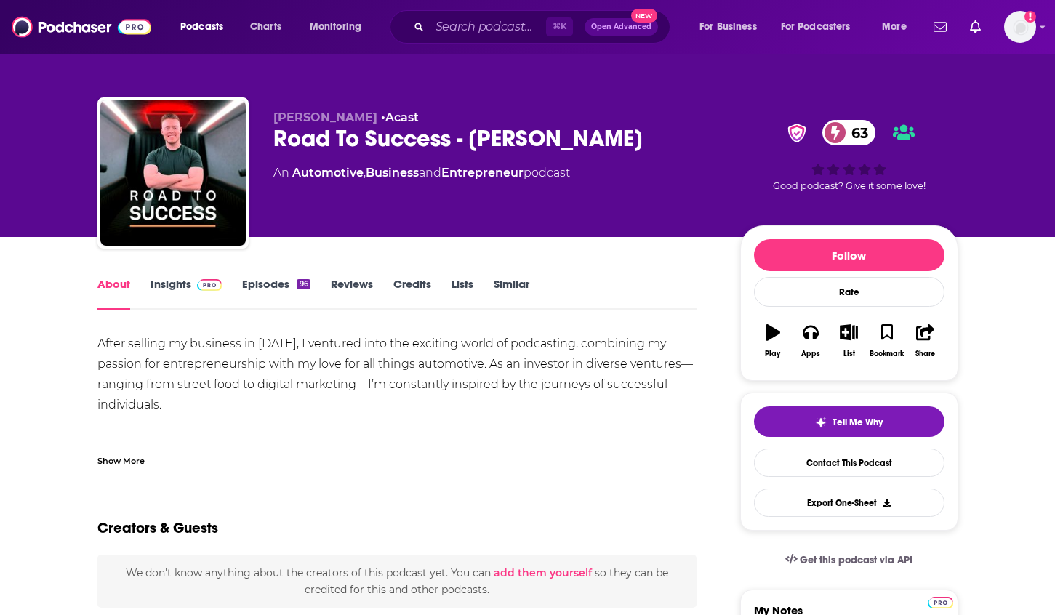
click at [97, 456] on div "Show More" at bounding box center [120, 460] width 47 height 14
